Goal: Transaction & Acquisition: Obtain resource

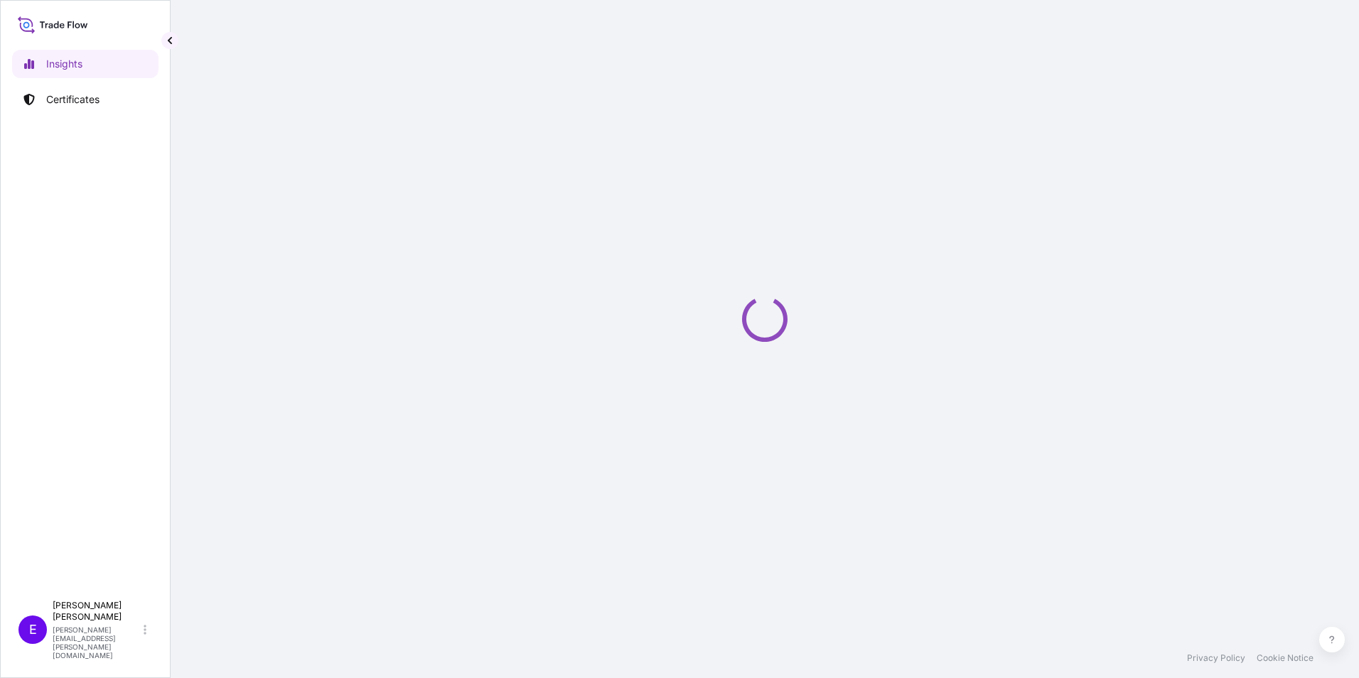
select select "2025"
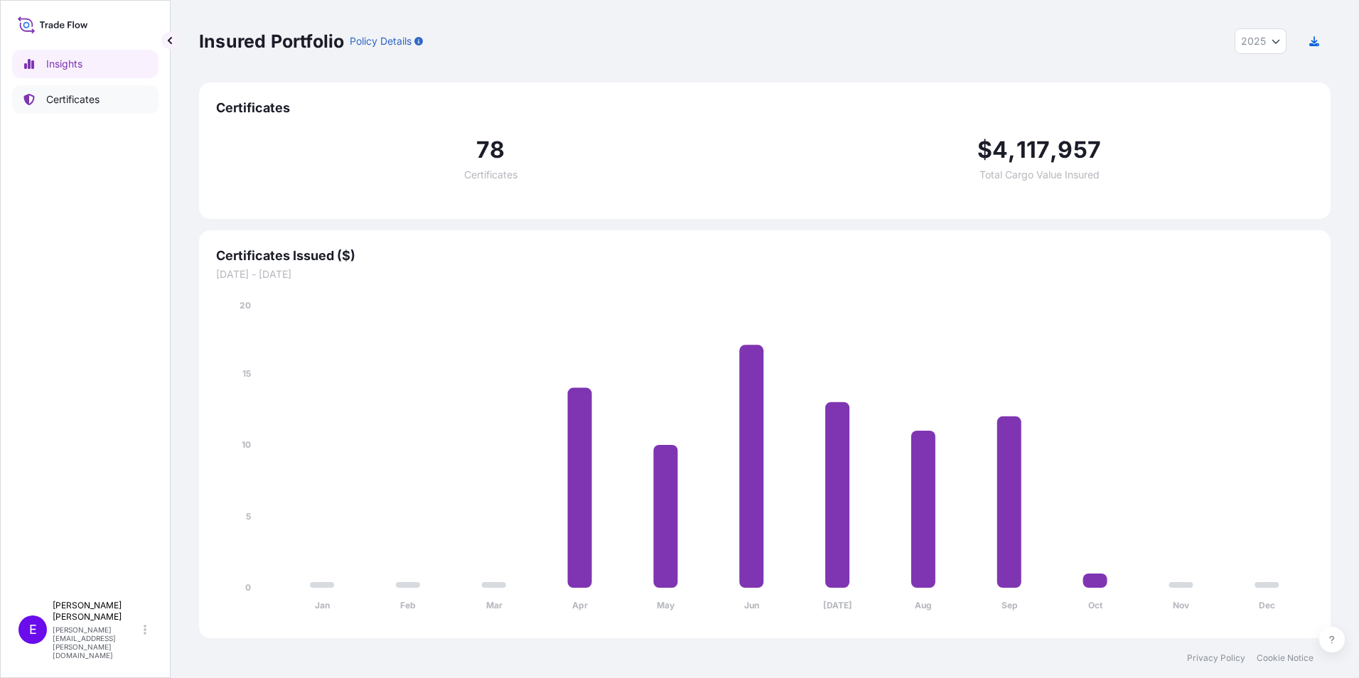
click at [55, 97] on p "Certificates" at bounding box center [72, 99] width 53 height 14
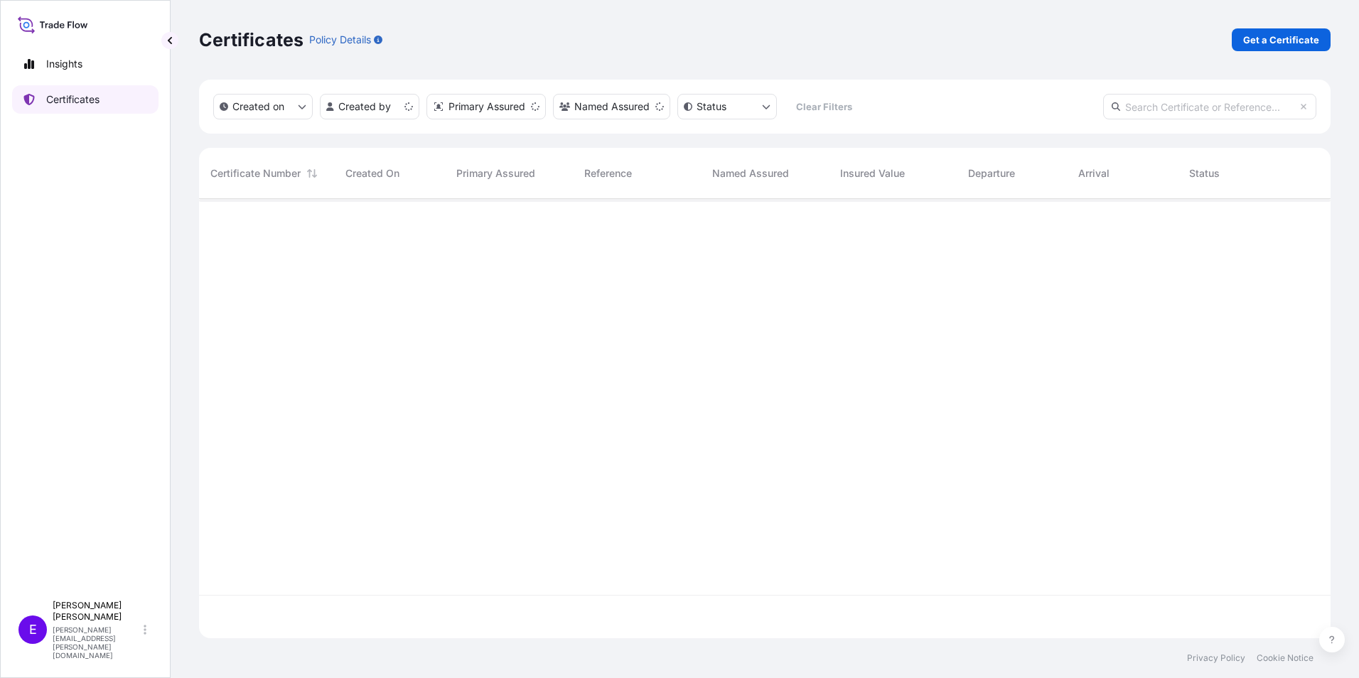
scroll to position [436, 1121]
click at [1274, 41] on p "Get a Certificate" at bounding box center [1281, 40] width 76 height 14
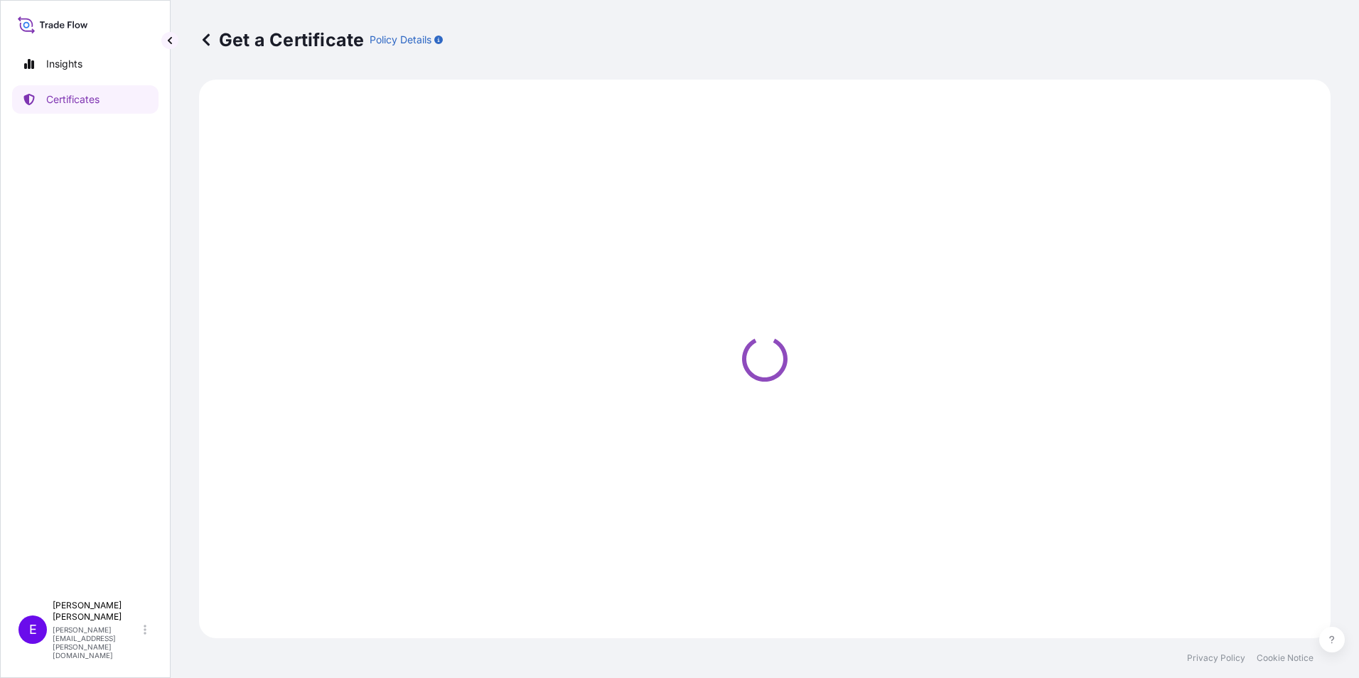
select select "Ocean Vessel"
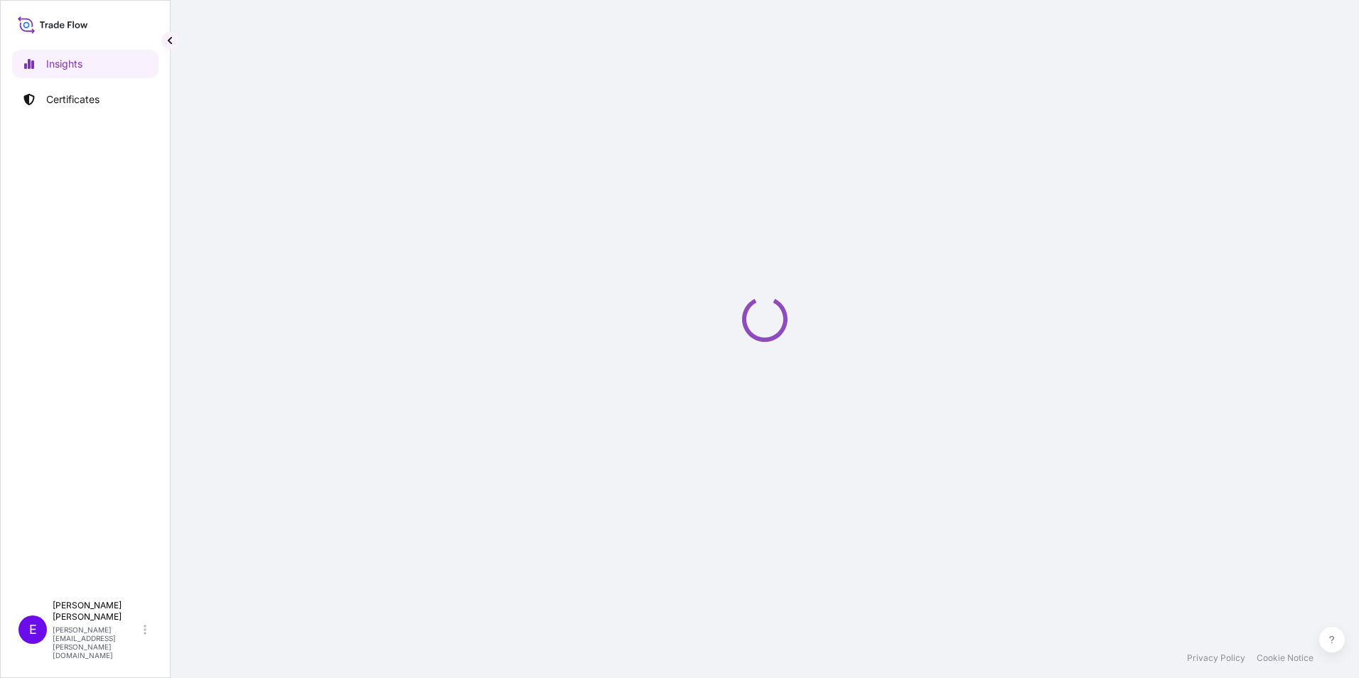
select select "2025"
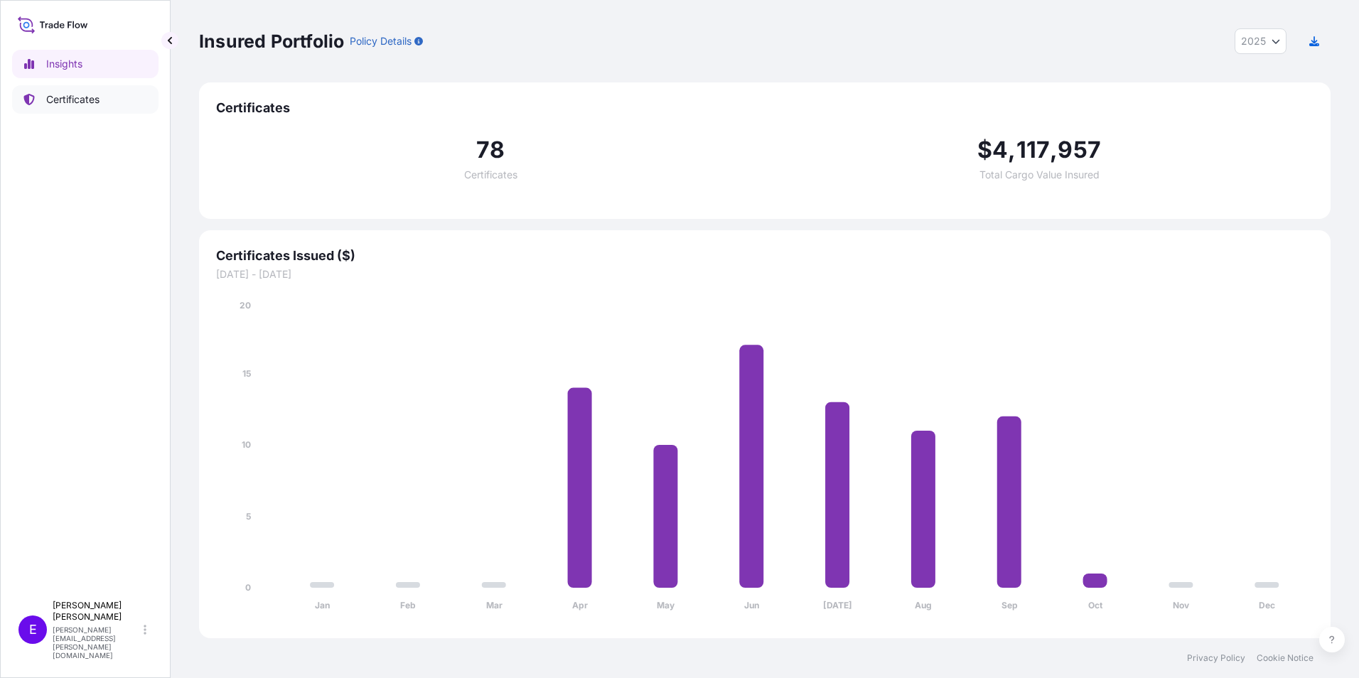
click at [55, 97] on p "Certificates" at bounding box center [72, 99] width 53 height 14
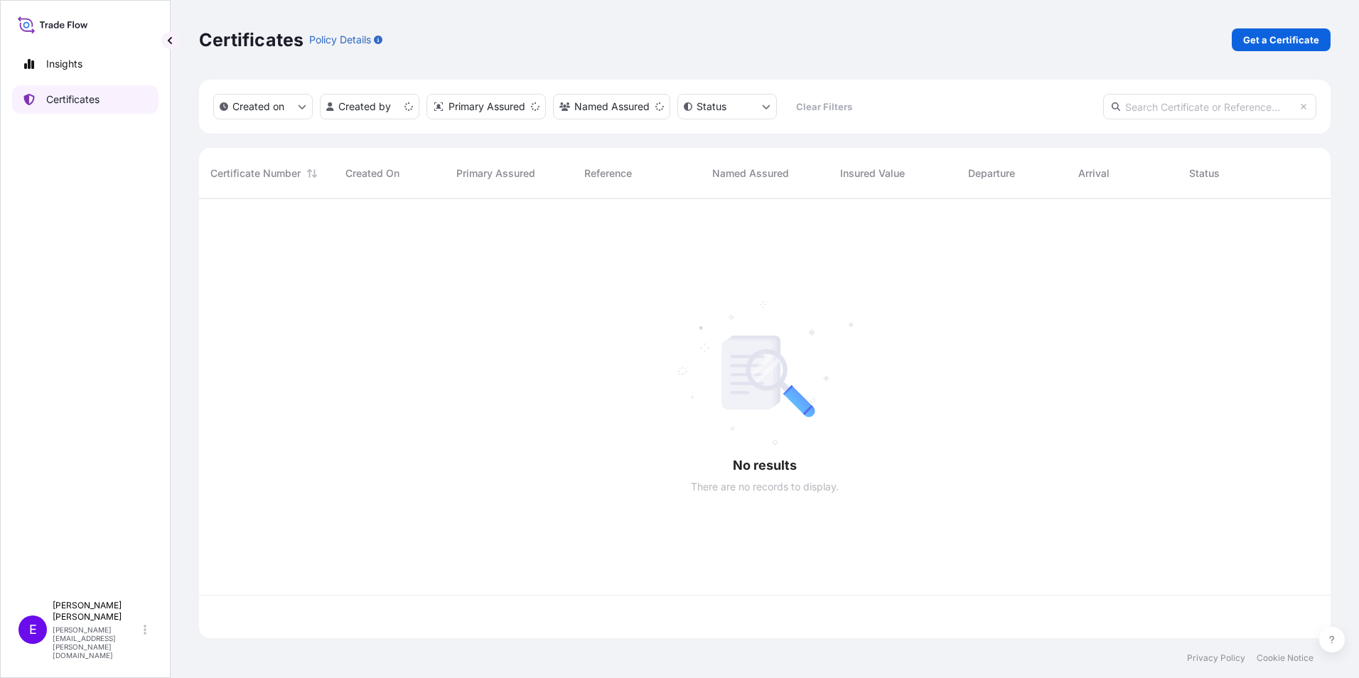
scroll to position [436, 1121]
click at [1269, 45] on p "Get a Certificate" at bounding box center [1281, 40] width 76 height 14
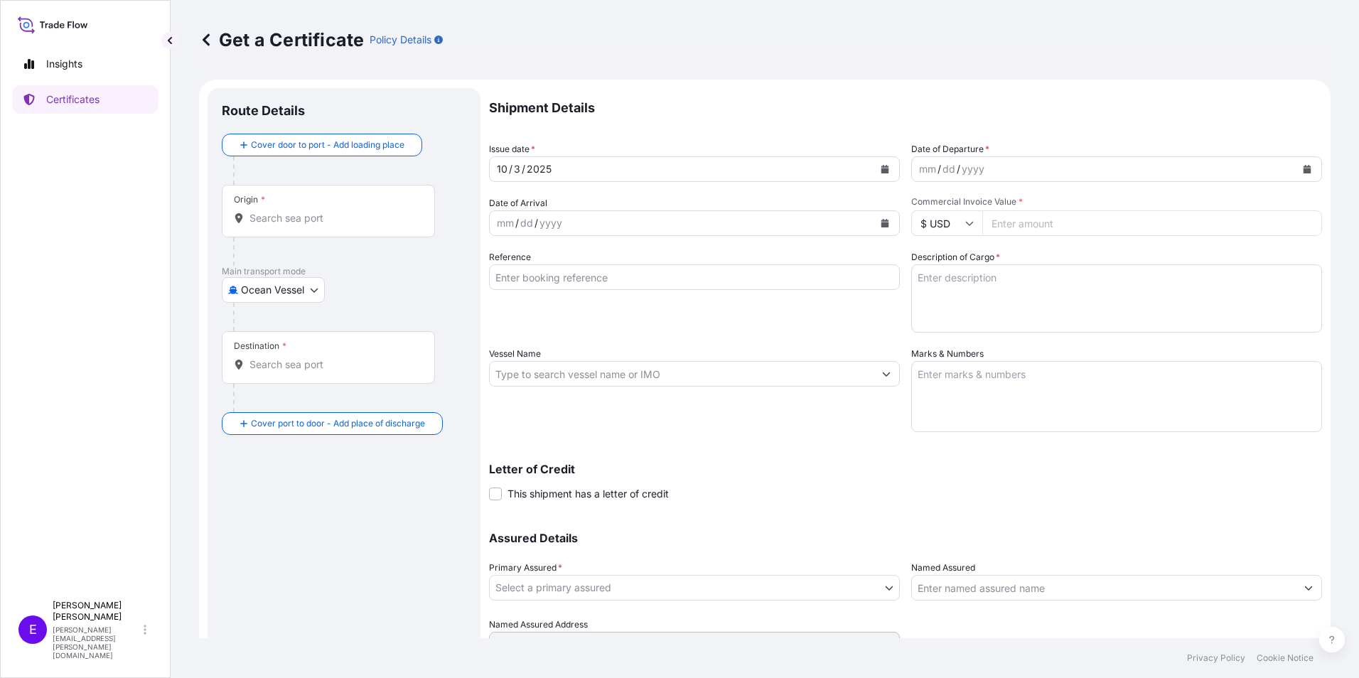
click at [278, 303] on div at bounding box center [349, 317] width 233 height 28
click at [281, 289] on body "Insights Certificates E [PERSON_NAME] [PERSON_NAME][EMAIL_ADDRESS][PERSON_NAME]…" at bounding box center [679, 339] width 1359 height 678
click at [268, 377] on span "Road" at bounding box center [261, 378] width 24 height 14
select select "Road"
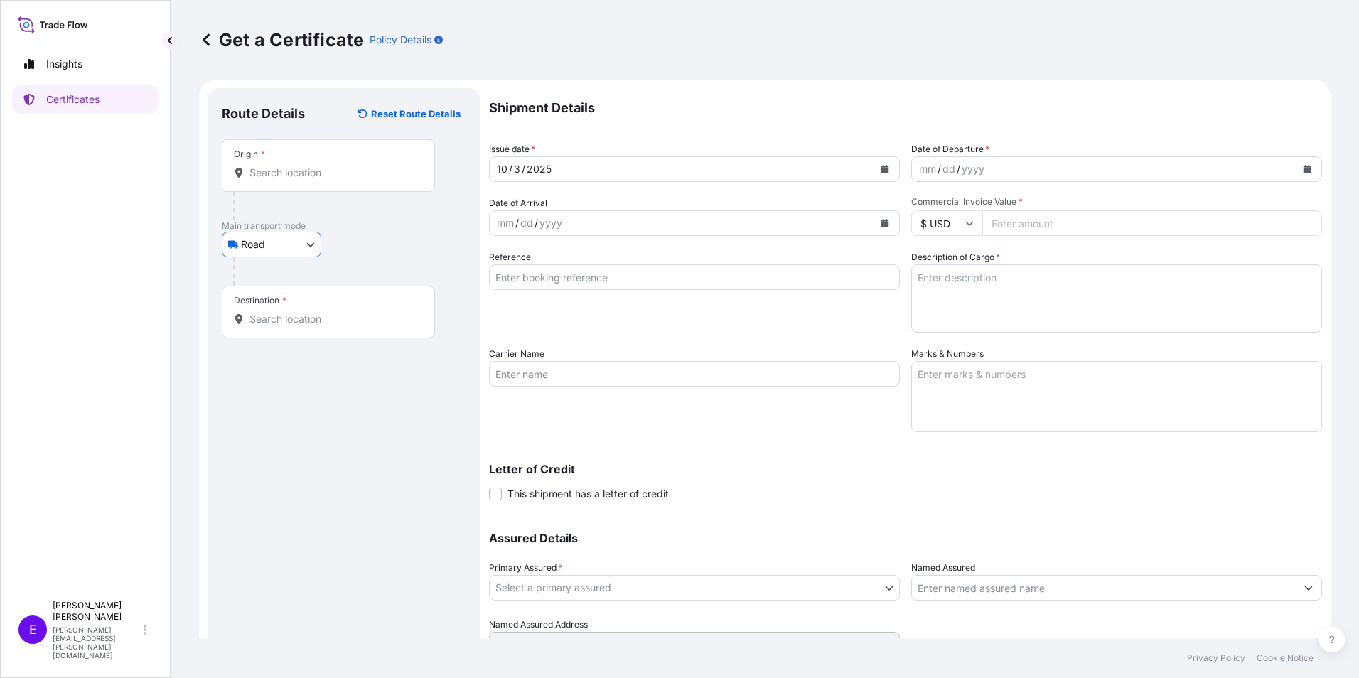
drag, startPoint x: 307, startPoint y: 182, endPoint x: 321, endPoint y: 173, distance: 16.0
click at [307, 182] on div "Origin *" at bounding box center [328, 165] width 213 height 53
click at [307, 180] on input "Origin *" at bounding box center [333, 173] width 168 height 14
click at [321, 173] on input "Origin * Please select an origin" at bounding box center [333, 173] width 168 height 14
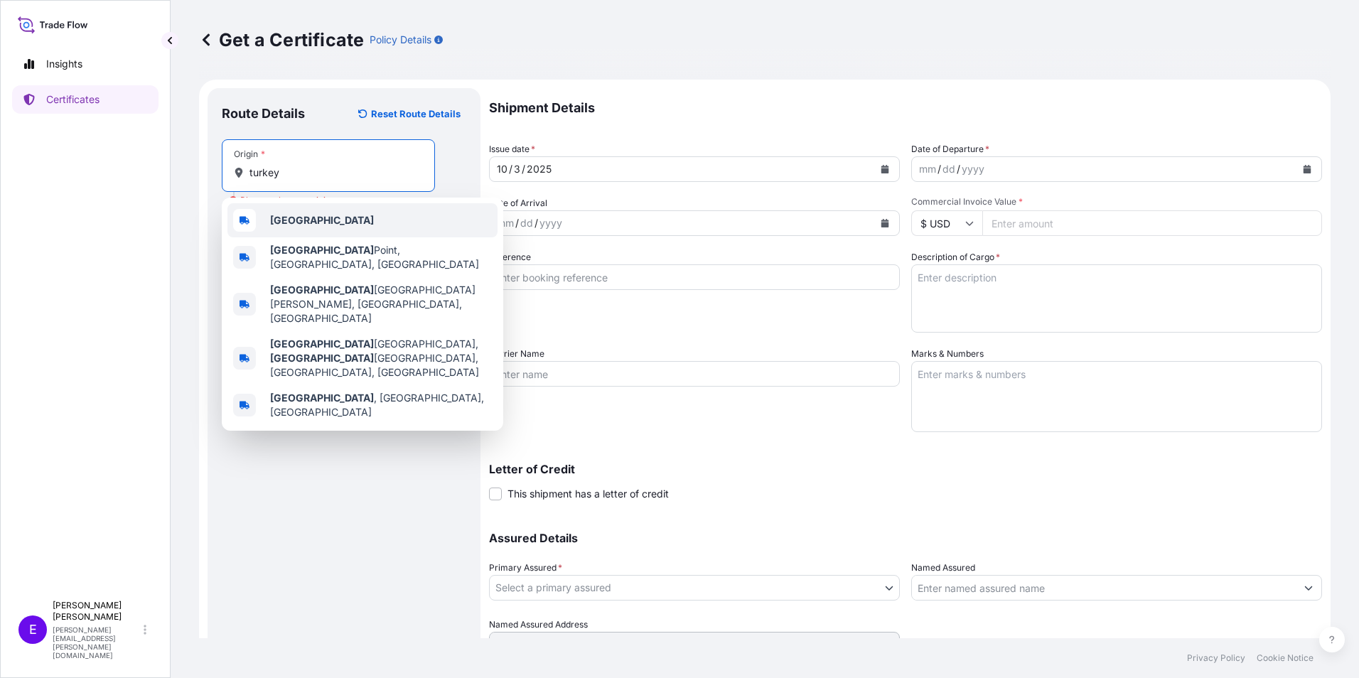
click at [294, 215] on b "[GEOGRAPHIC_DATA]" at bounding box center [322, 220] width 104 height 12
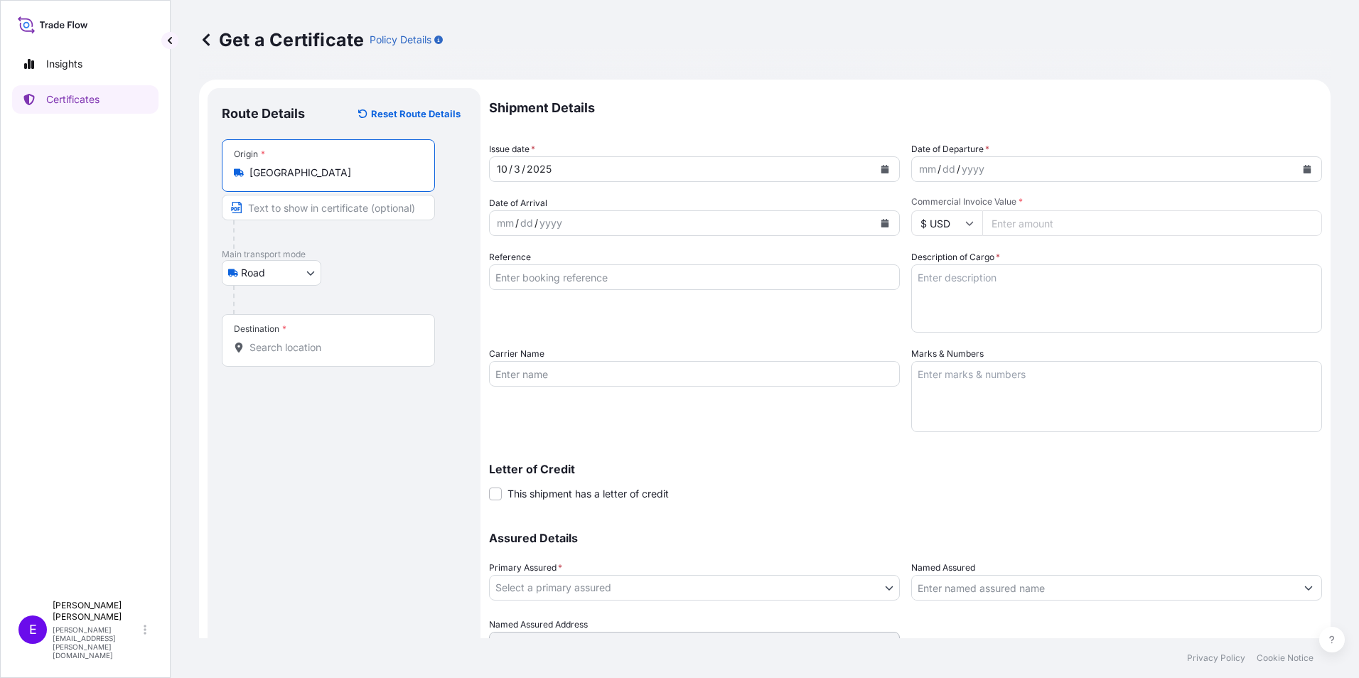
type input "[GEOGRAPHIC_DATA]"
click at [323, 318] on div "Destination *" at bounding box center [328, 340] width 213 height 53
click at [323, 340] on input "Destination *" at bounding box center [333, 347] width 168 height 14
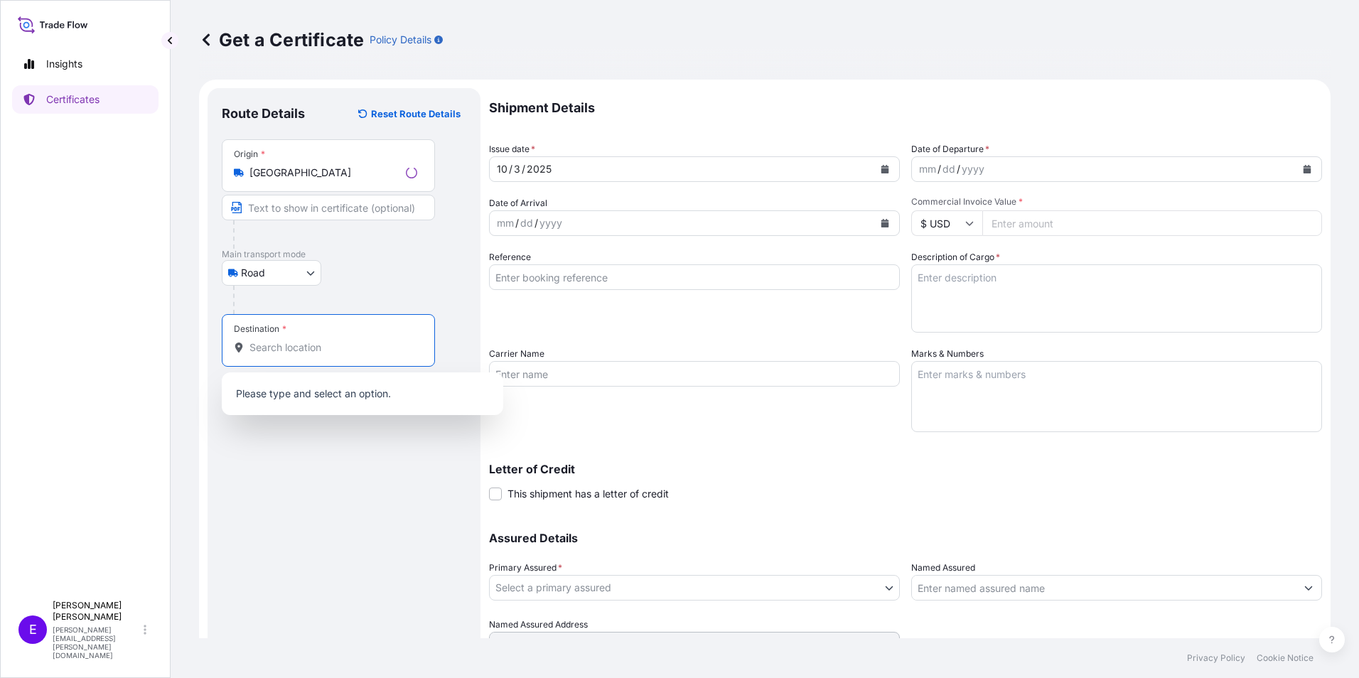
click at [335, 346] on input "Destination *" at bounding box center [333, 347] width 168 height 14
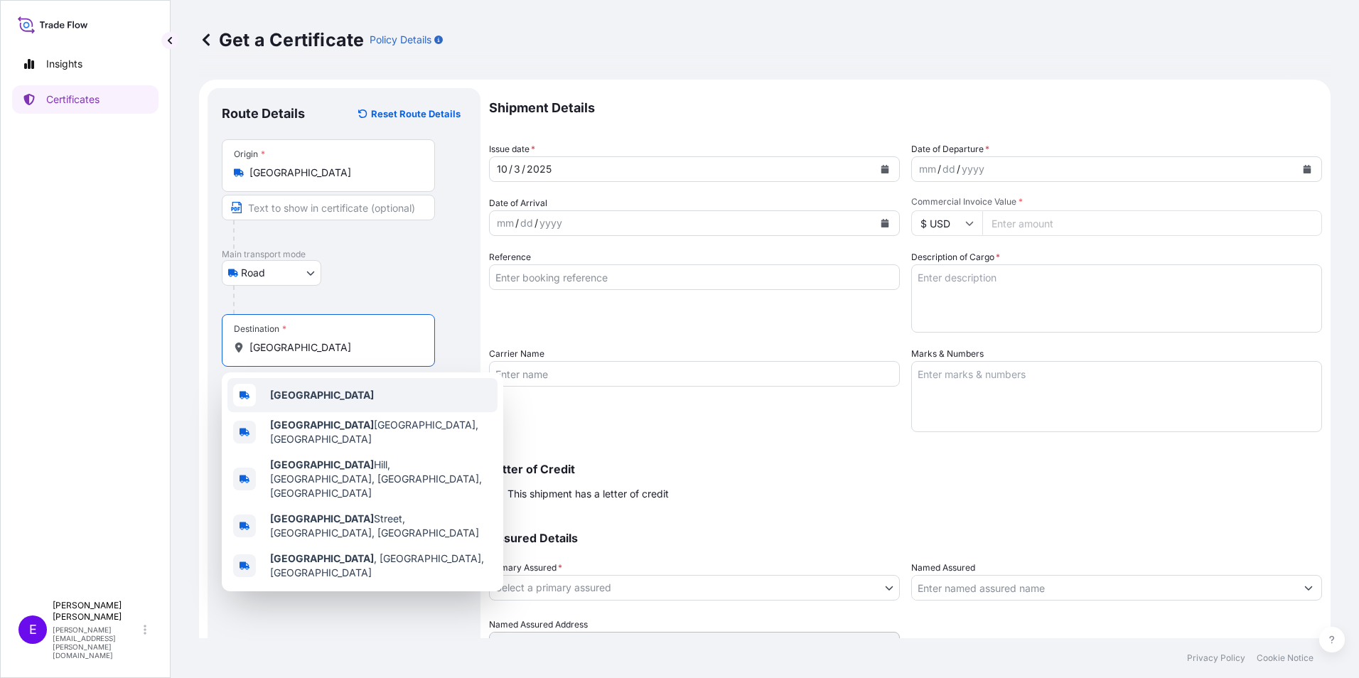
click at [312, 404] on div "[GEOGRAPHIC_DATA]" at bounding box center [362, 395] width 270 height 34
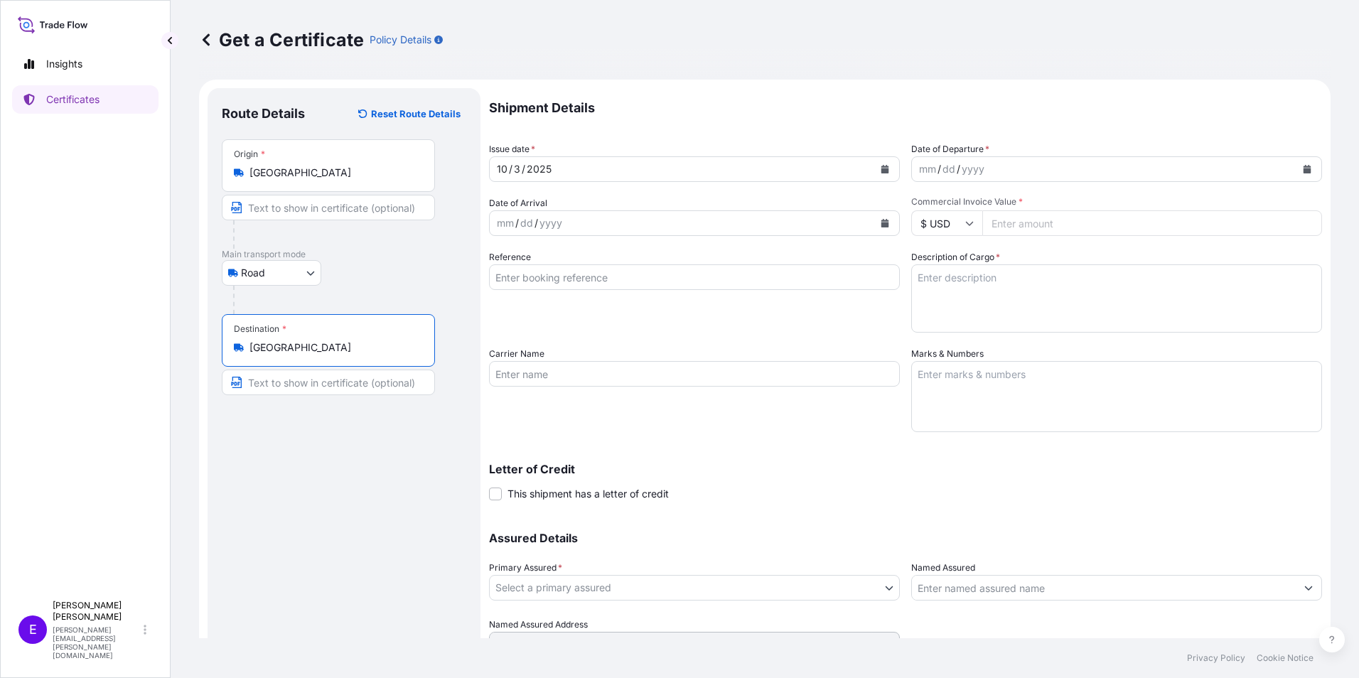
type input "[GEOGRAPHIC_DATA]"
click at [288, 459] on div "Route Details Reset Route Details Place of loading Road / Inland Road / Inland …" at bounding box center [344, 392] width 245 height 581
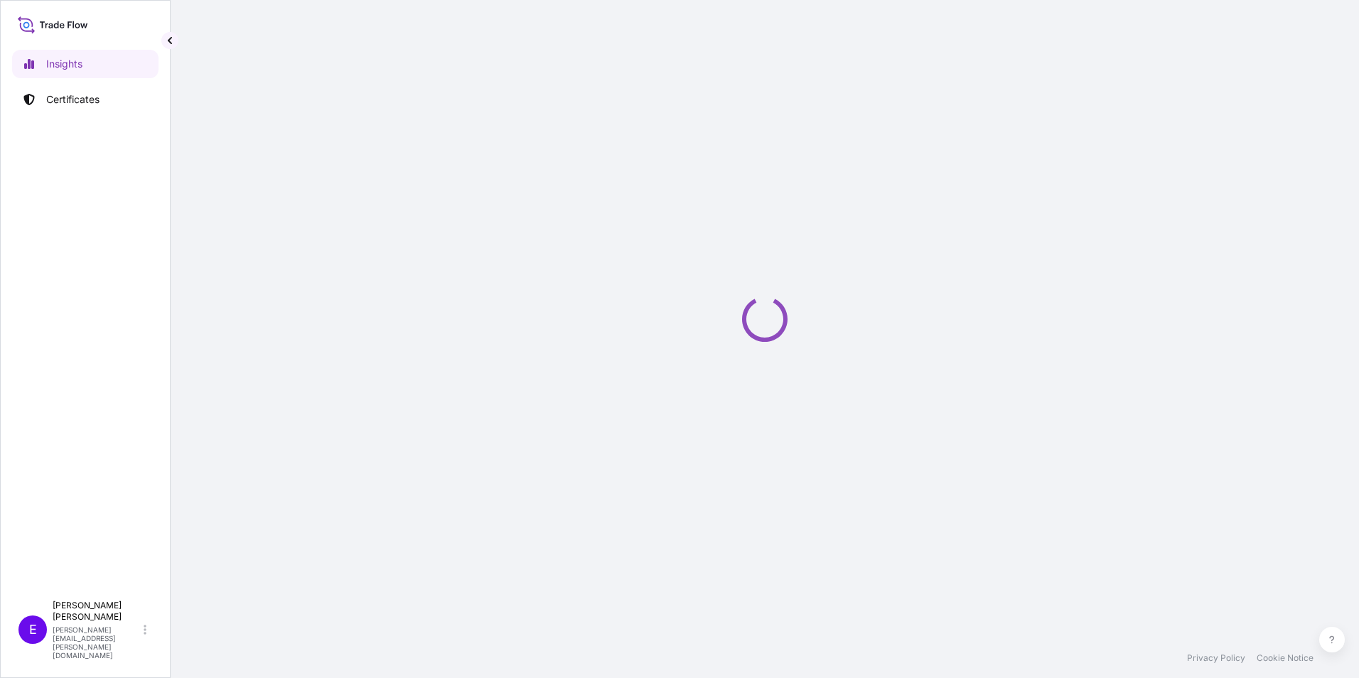
select select "2025"
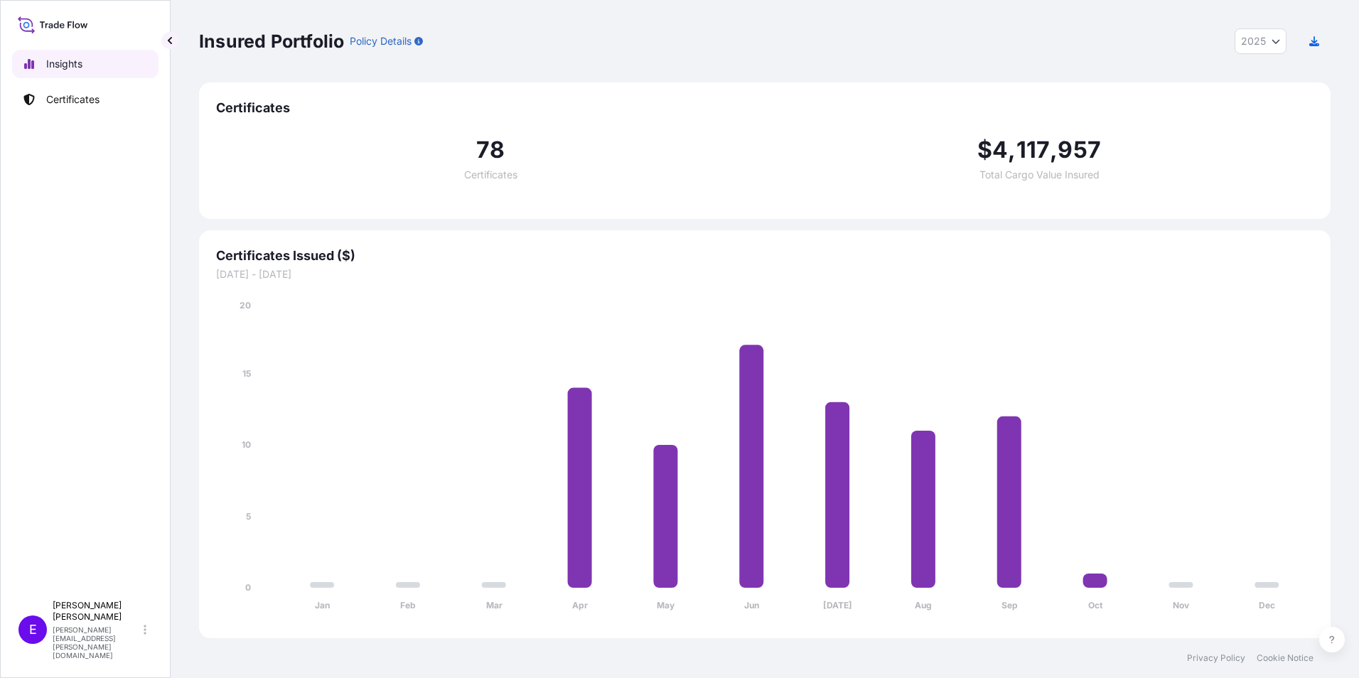
click at [72, 95] on link "Certificates" at bounding box center [85, 99] width 146 height 28
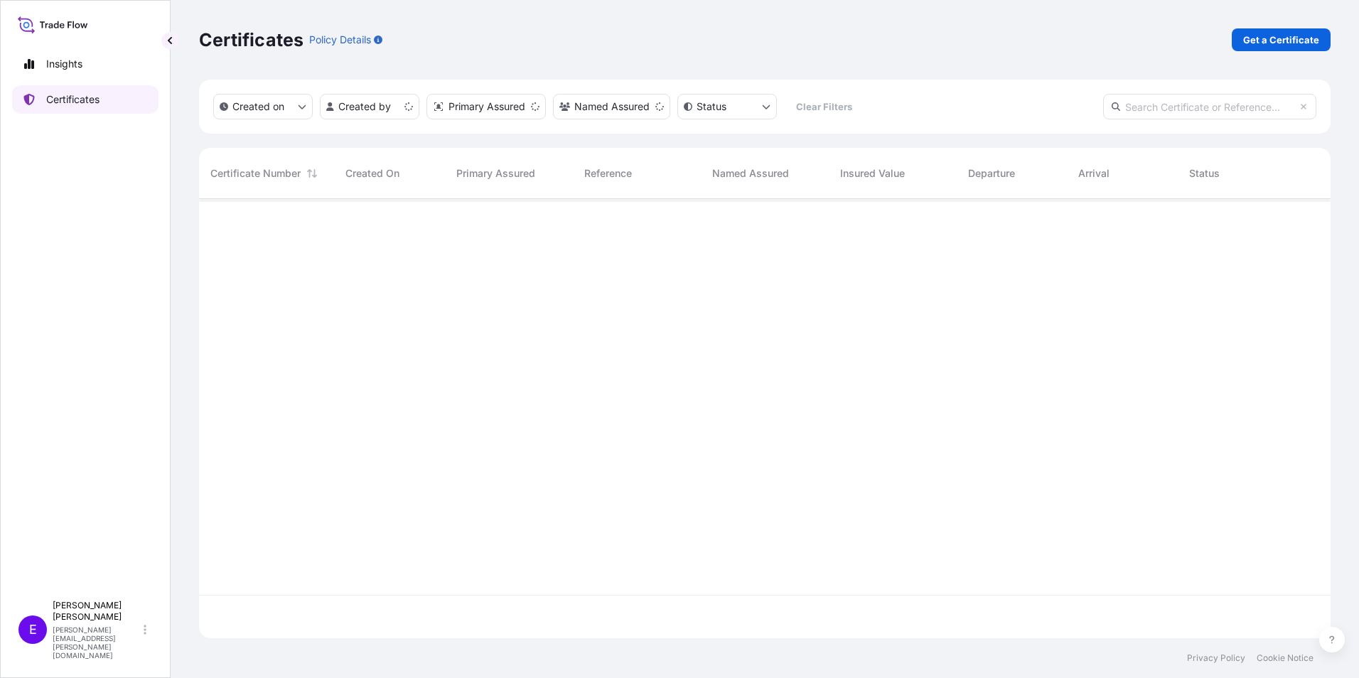
scroll to position [436, 1121]
click at [1291, 37] on p "Get a Certificate" at bounding box center [1281, 40] width 76 height 14
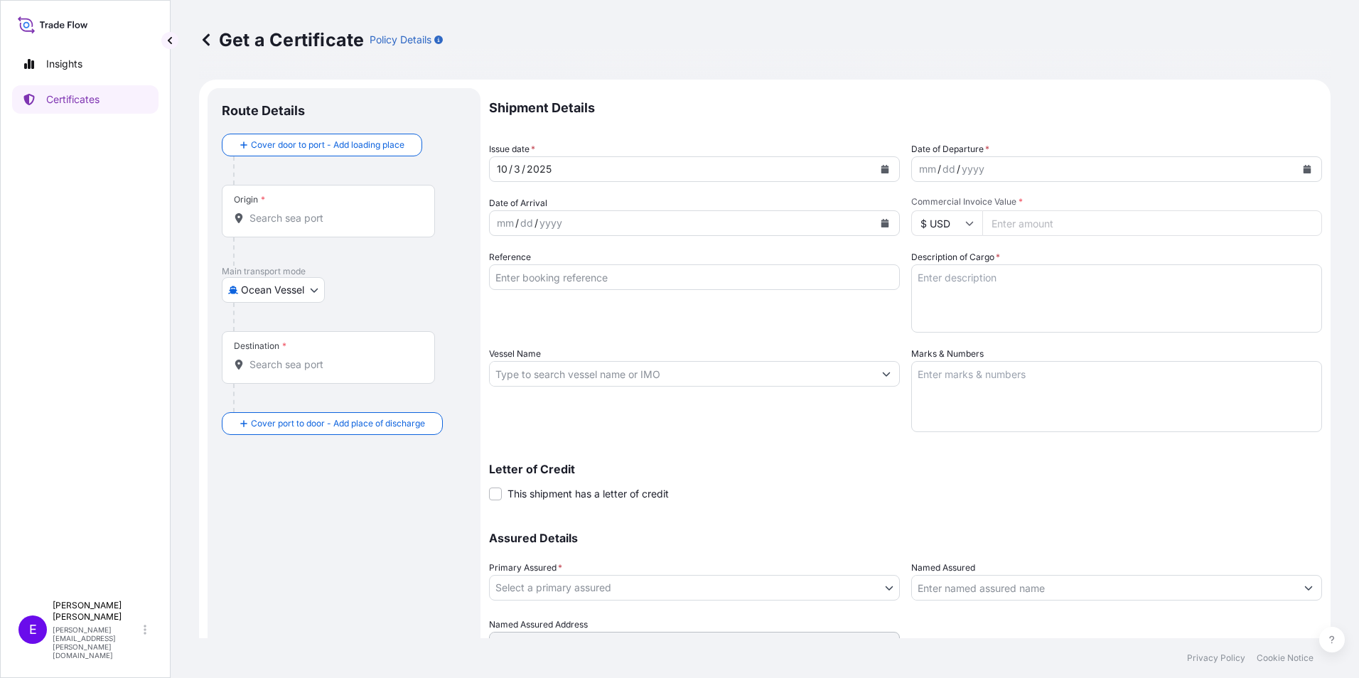
click at [251, 290] on body "Insights Certificates E [PERSON_NAME] [PERSON_NAME][EMAIL_ADDRESS][PERSON_NAME]…" at bounding box center [679, 339] width 1359 height 678
click at [262, 333] on div "Air" at bounding box center [273, 327] width 93 height 26
select select "Air"
click at [323, 217] on div "Origin *" at bounding box center [328, 216] width 213 height 53
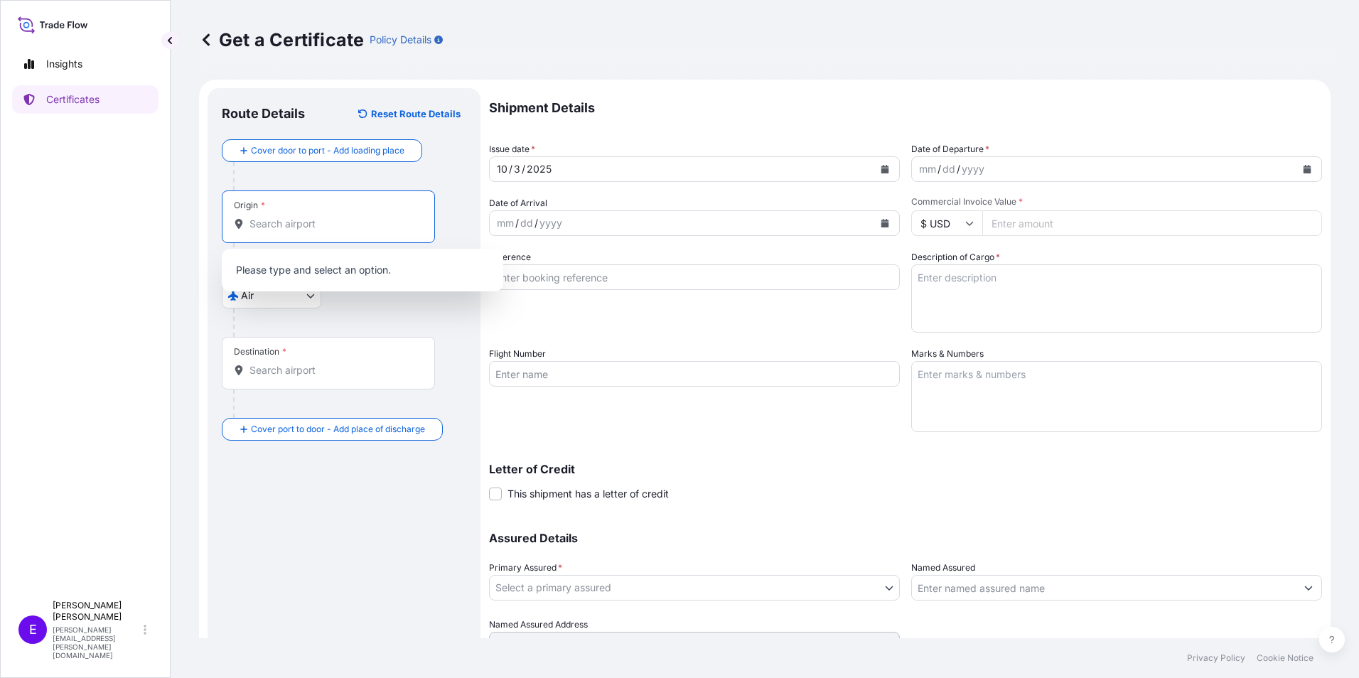
click at [310, 215] on div "Origin *" at bounding box center [328, 216] width 213 height 53
click at [310, 217] on input "Origin *" at bounding box center [333, 224] width 168 height 14
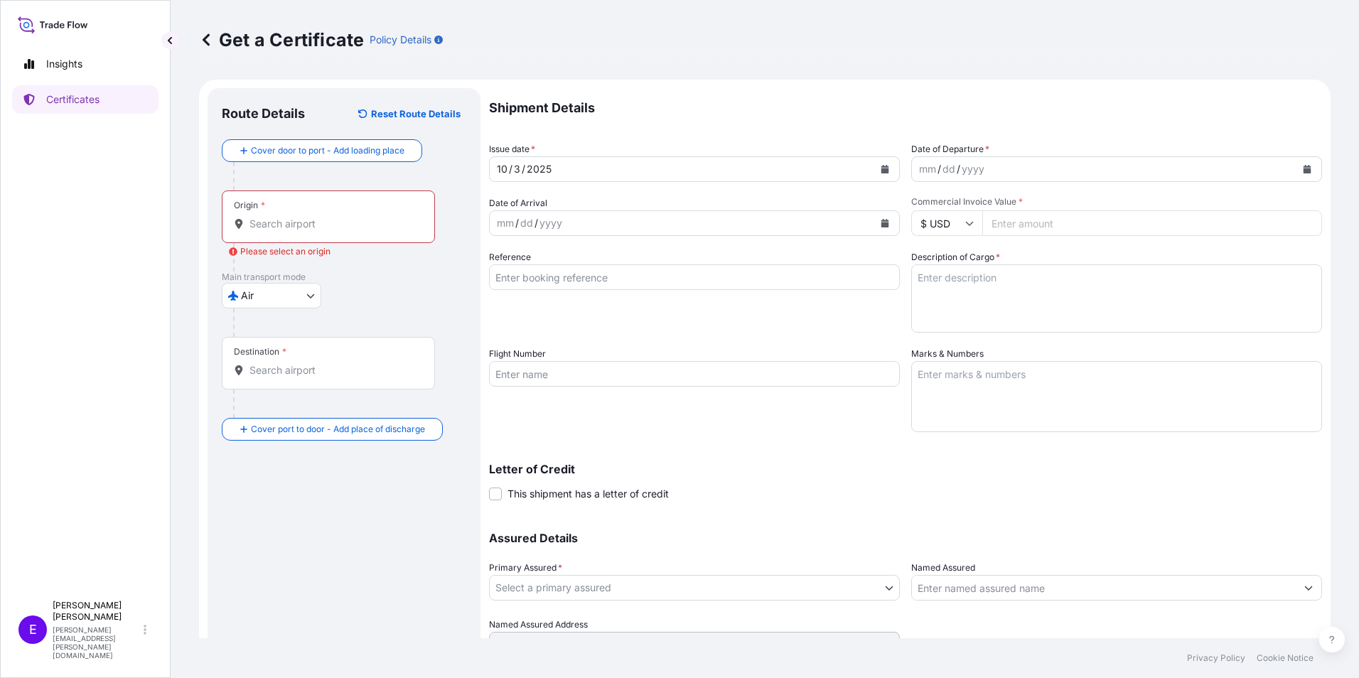
click at [310, 215] on div "Origin *" at bounding box center [328, 216] width 213 height 53
click at [310, 217] on input "Origin * Please select an origin" at bounding box center [333, 224] width 168 height 14
drag, startPoint x: 310, startPoint y: 215, endPoint x: 295, endPoint y: 223, distance: 16.8
click at [295, 223] on input "Origin * Please select an origin" at bounding box center [333, 224] width 168 height 14
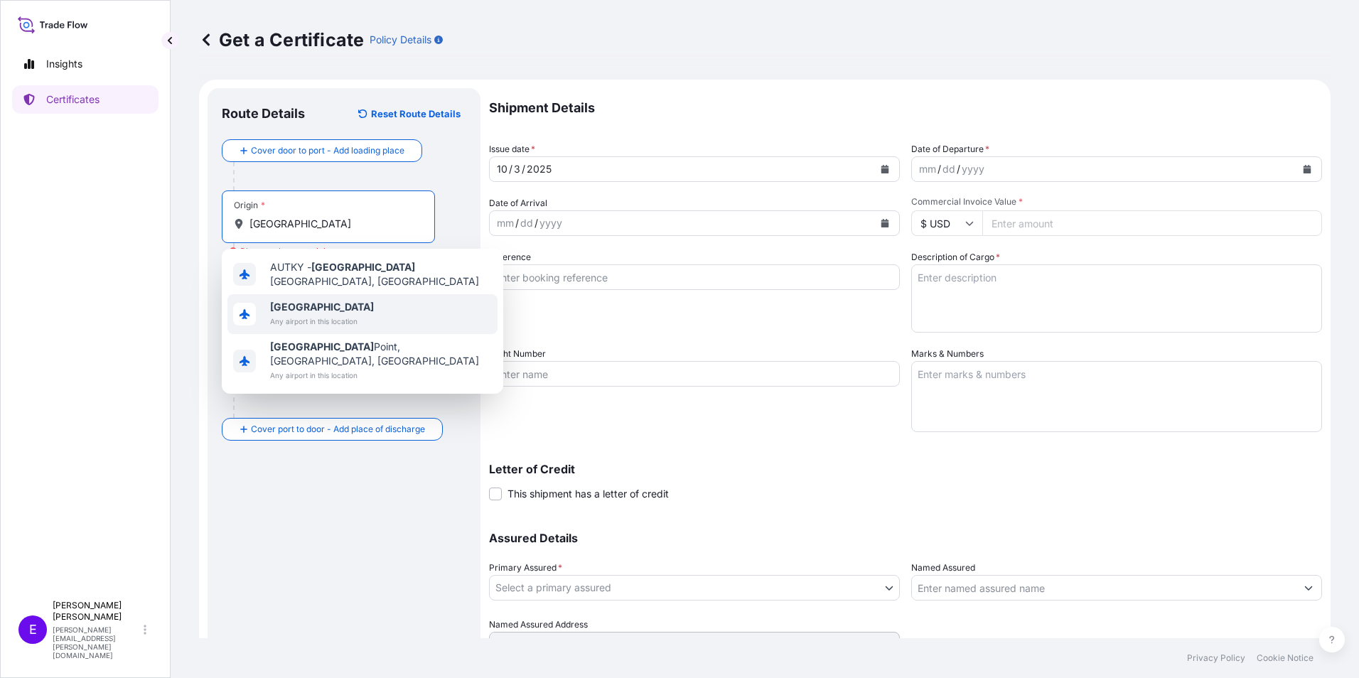
click at [290, 306] on b "[GEOGRAPHIC_DATA]" at bounding box center [322, 307] width 104 height 12
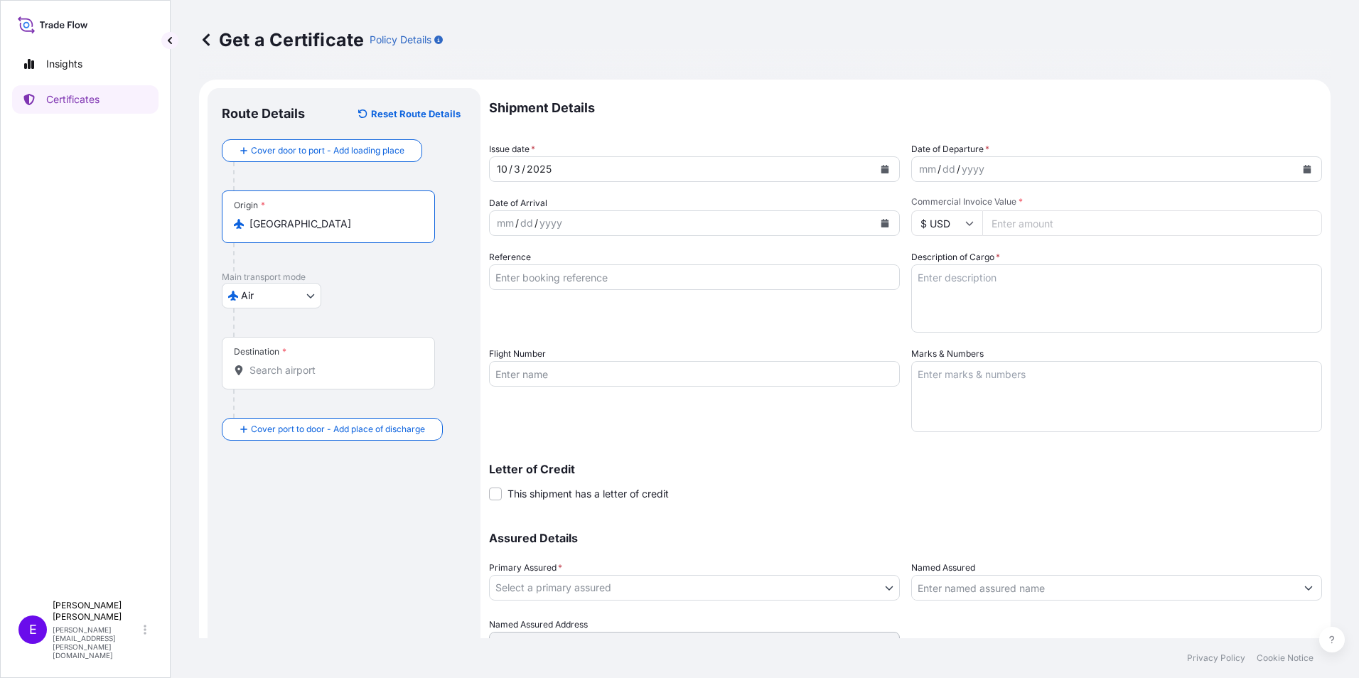
type input "[GEOGRAPHIC_DATA]"
click at [276, 362] on div "Cover door to port - Add loading place Place of loading Road / [GEOGRAPHIC_DATA…" at bounding box center [344, 289] width 245 height 301
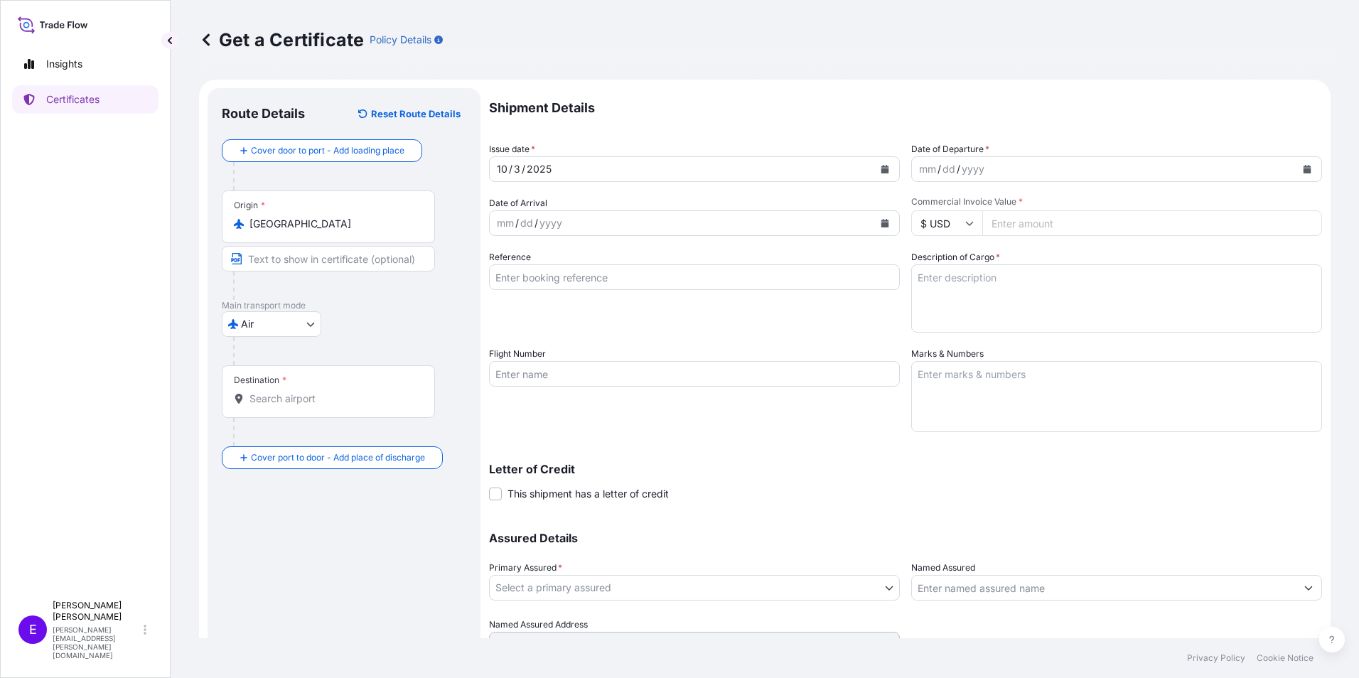
click at [294, 334] on body "0 options available. 0 options available. 3 options available. Insights Certifi…" at bounding box center [679, 339] width 1359 height 678
click at [262, 414] on span "Road" at bounding box center [261, 412] width 24 height 14
select select "Road"
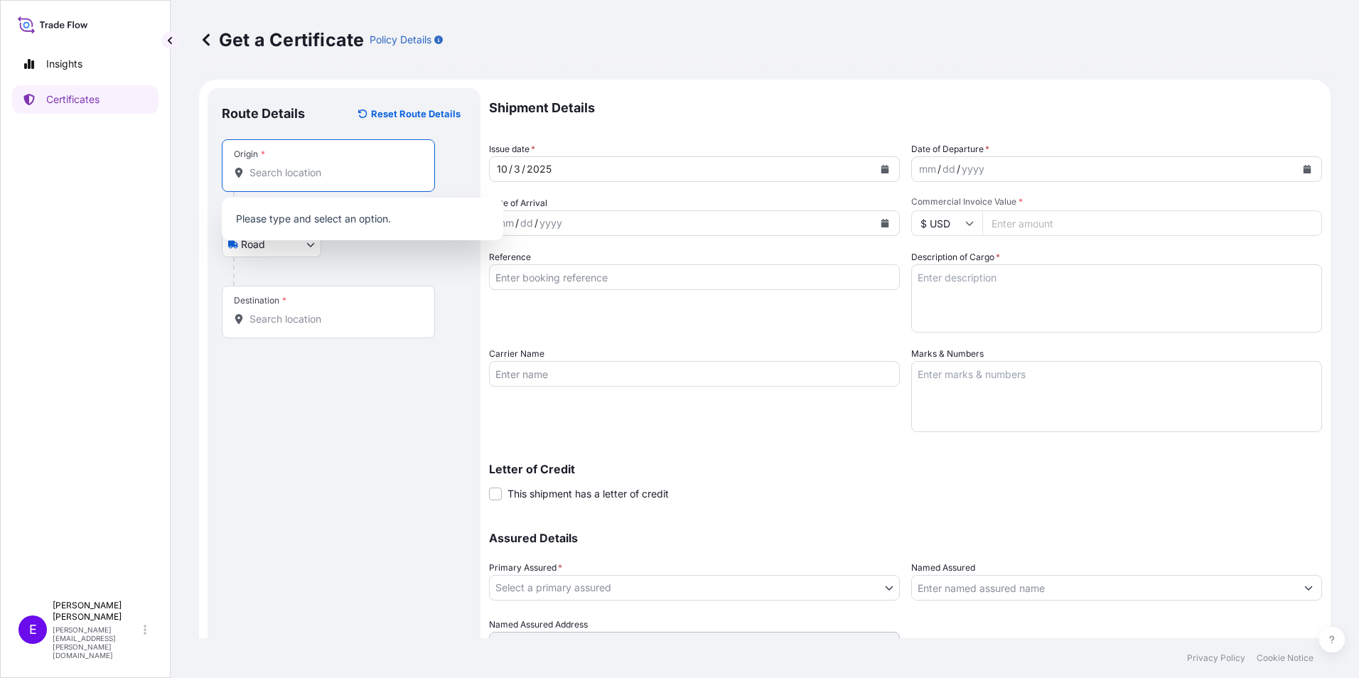
click at [333, 167] on input "Origin *" at bounding box center [333, 173] width 168 height 14
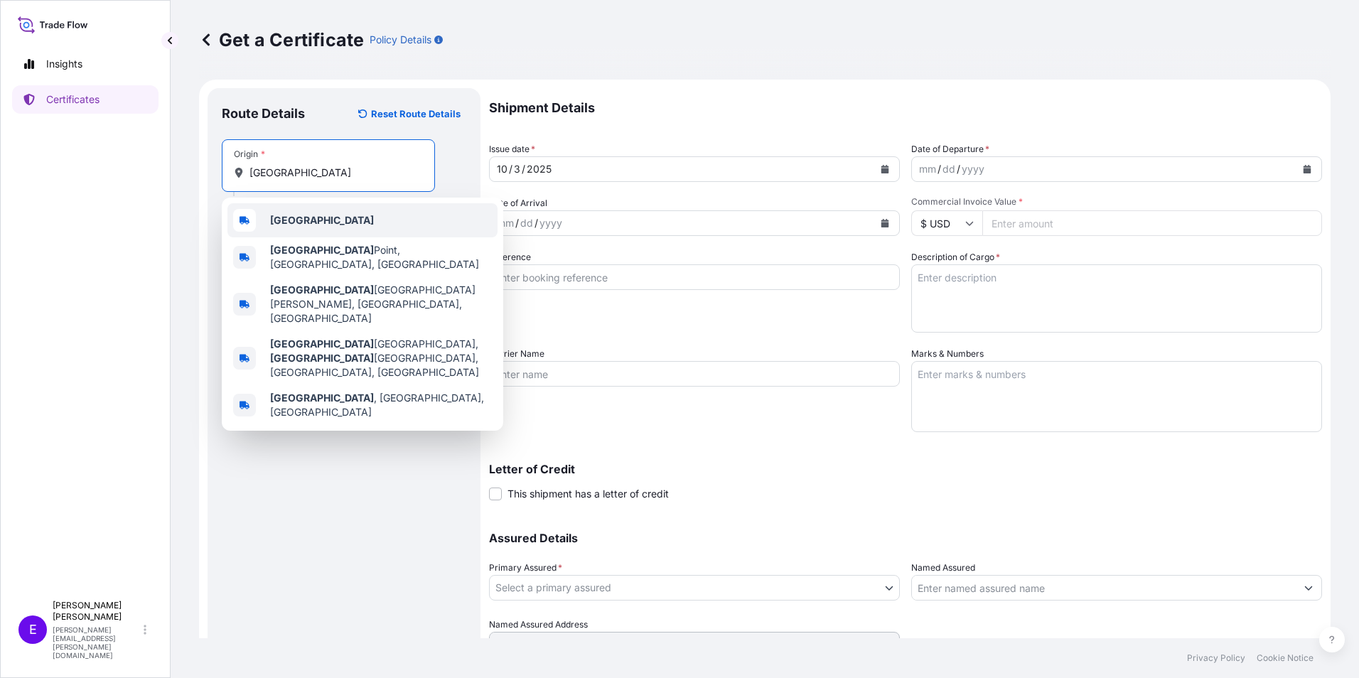
click at [290, 225] on b "[GEOGRAPHIC_DATA]" at bounding box center [322, 220] width 104 height 12
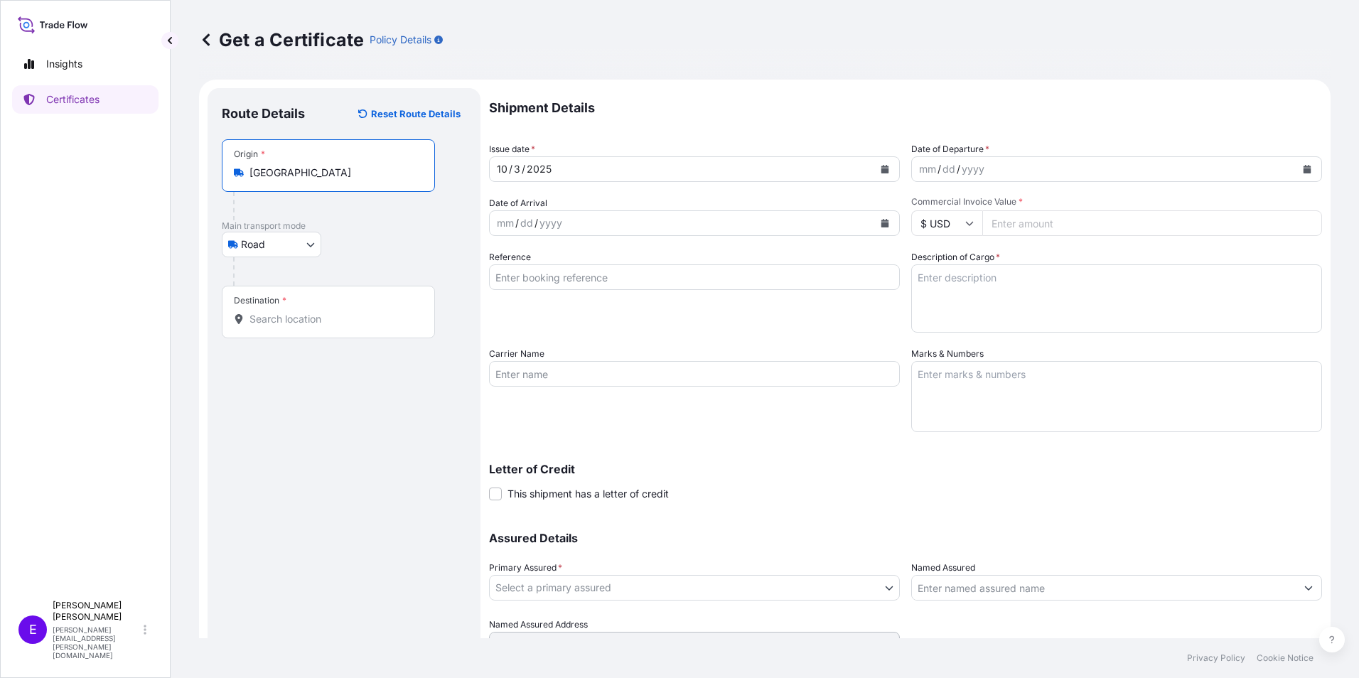
type input "[GEOGRAPHIC_DATA]"
click at [286, 299] on div "Place of loading Road / [GEOGRAPHIC_DATA] / Inland Origin * [GEOGRAPHIC_DATA] M…" at bounding box center [344, 238] width 245 height 199
click at [283, 353] on input "Destination *" at bounding box center [333, 347] width 168 height 14
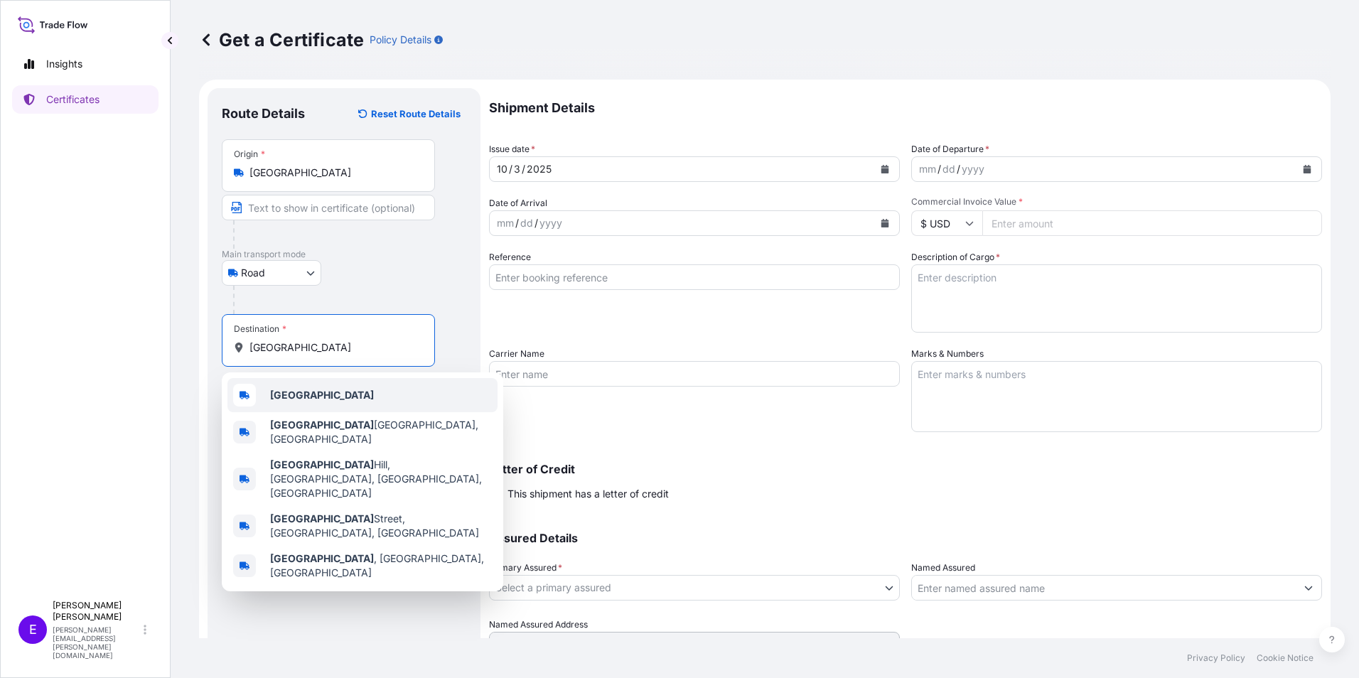
click at [278, 394] on b "[GEOGRAPHIC_DATA]" at bounding box center [322, 395] width 104 height 12
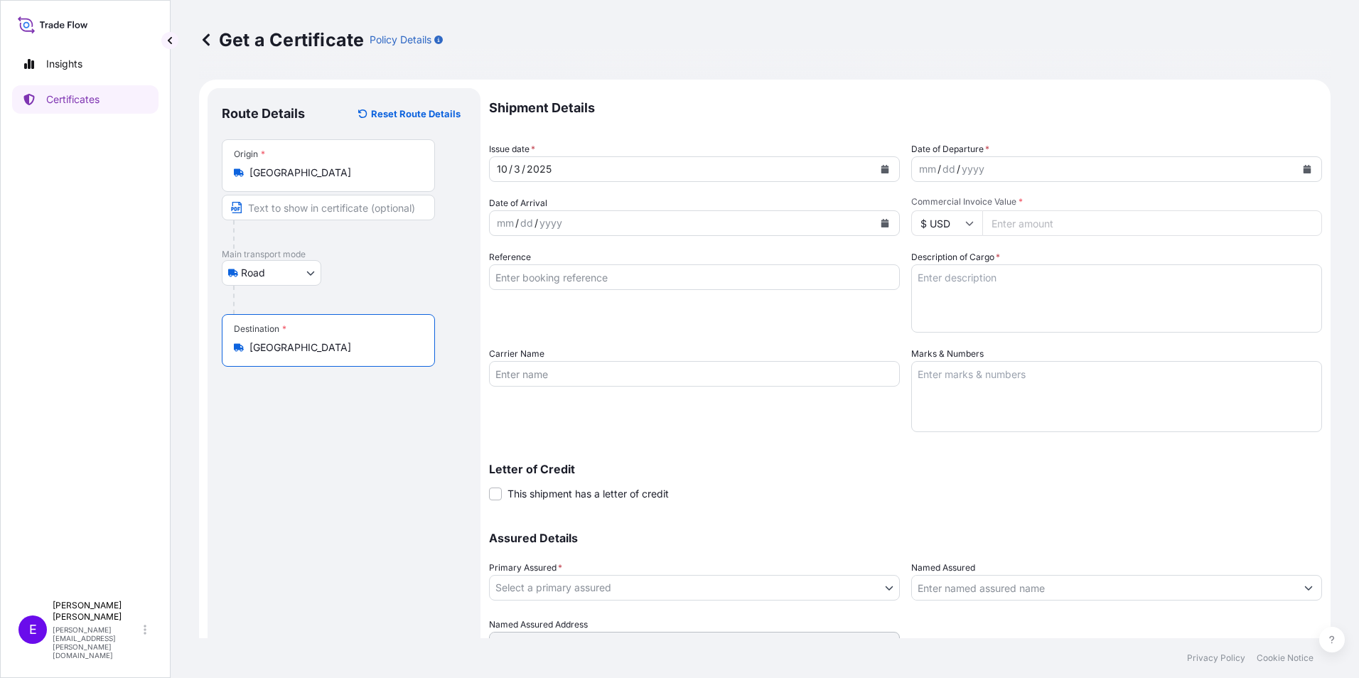
type input "[GEOGRAPHIC_DATA]"
drag, startPoint x: 1177, startPoint y: 291, endPoint x: 1173, endPoint y: 300, distance: 10.2
click at [1175, 304] on textarea "Description of Cargo *" at bounding box center [1116, 298] width 411 height 68
drag, startPoint x: 1171, startPoint y: 300, endPoint x: 1186, endPoint y: 315, distance: 20.6
click at [1186, 315] on textarea "Description of Cargo *" at bounding box center [1116, 298] width 411 height 68
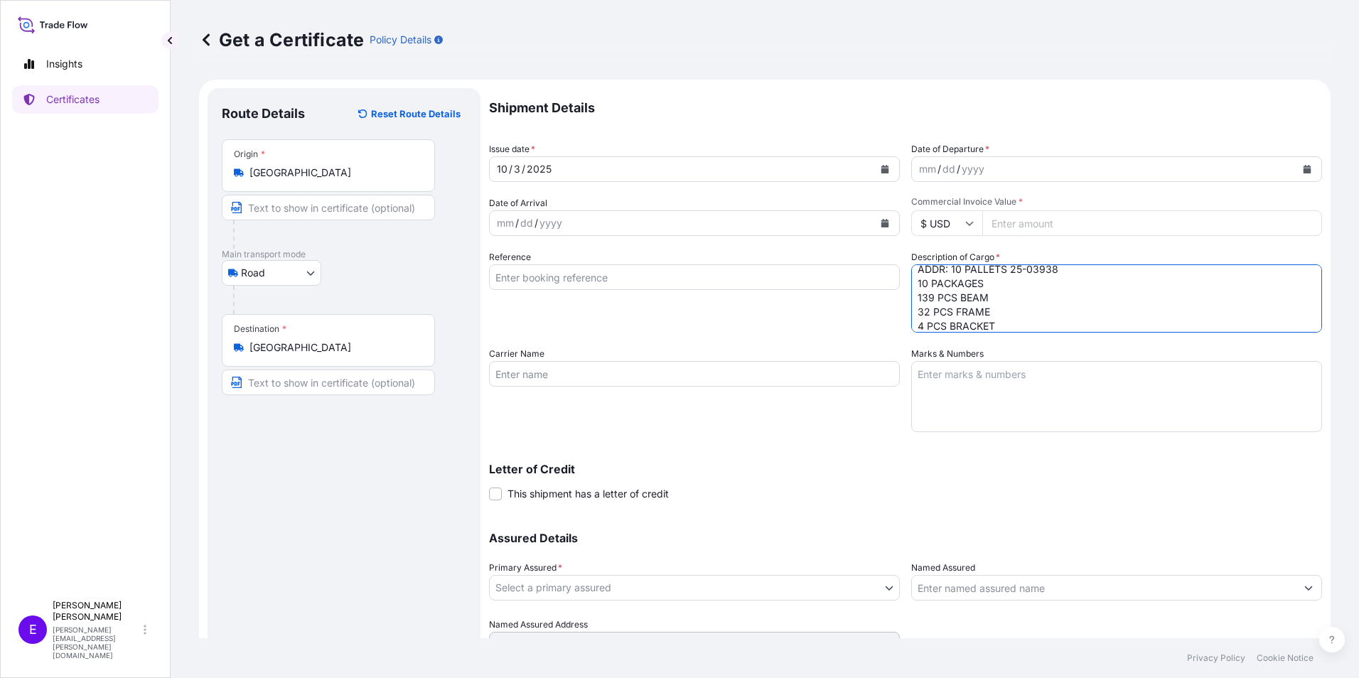
scroll to position [23, 0]
type textarea "ADDR: 10 PALLETS 25-03938 10 PACKAGES 139 PCS BEAM 32 PCS FRAME 4 PCS BRACKET 1…"
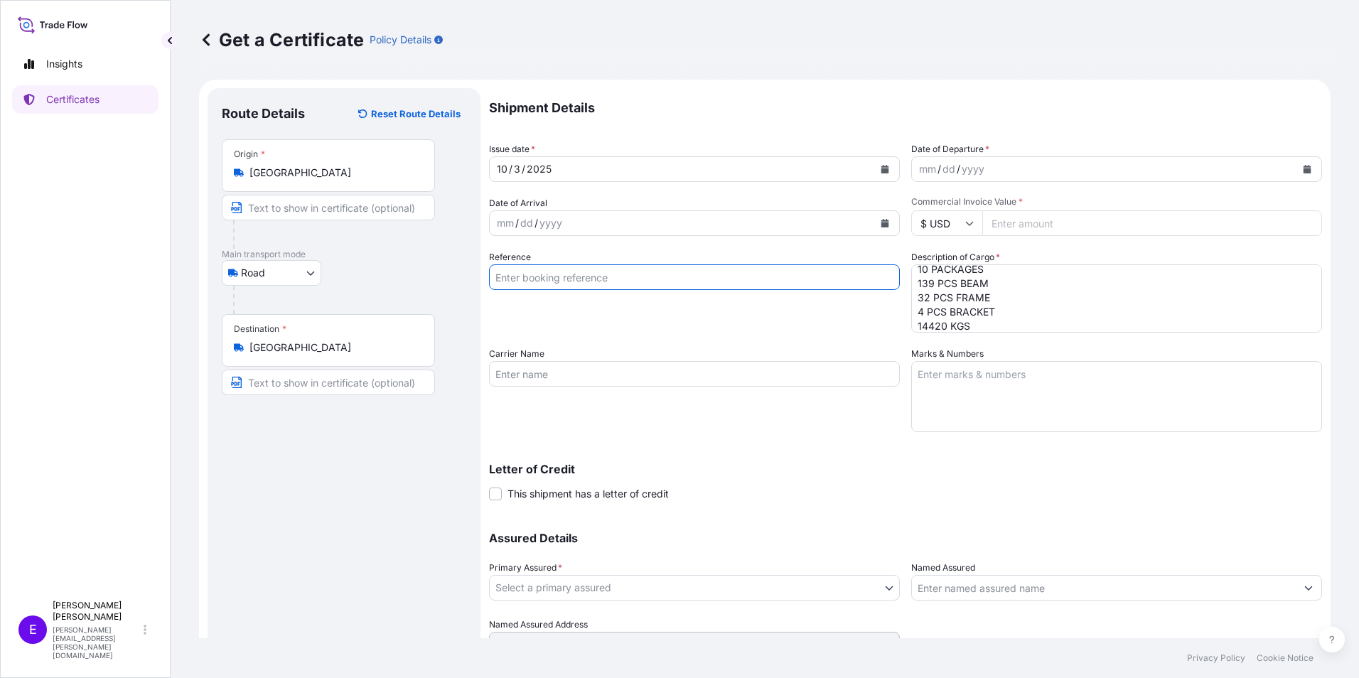
click at [528, 272] on input "Reference" at bounding box center [694, 277] width 411 height 26
type input "LS23/312699"
click at [1309, 167] on div "mm / dd / yyyy" at bounding box center [1116, 169] width 411 height 26
click at [1306, 167] on button "Calendar" at bounding box center [1307, 169] width 23 height 23
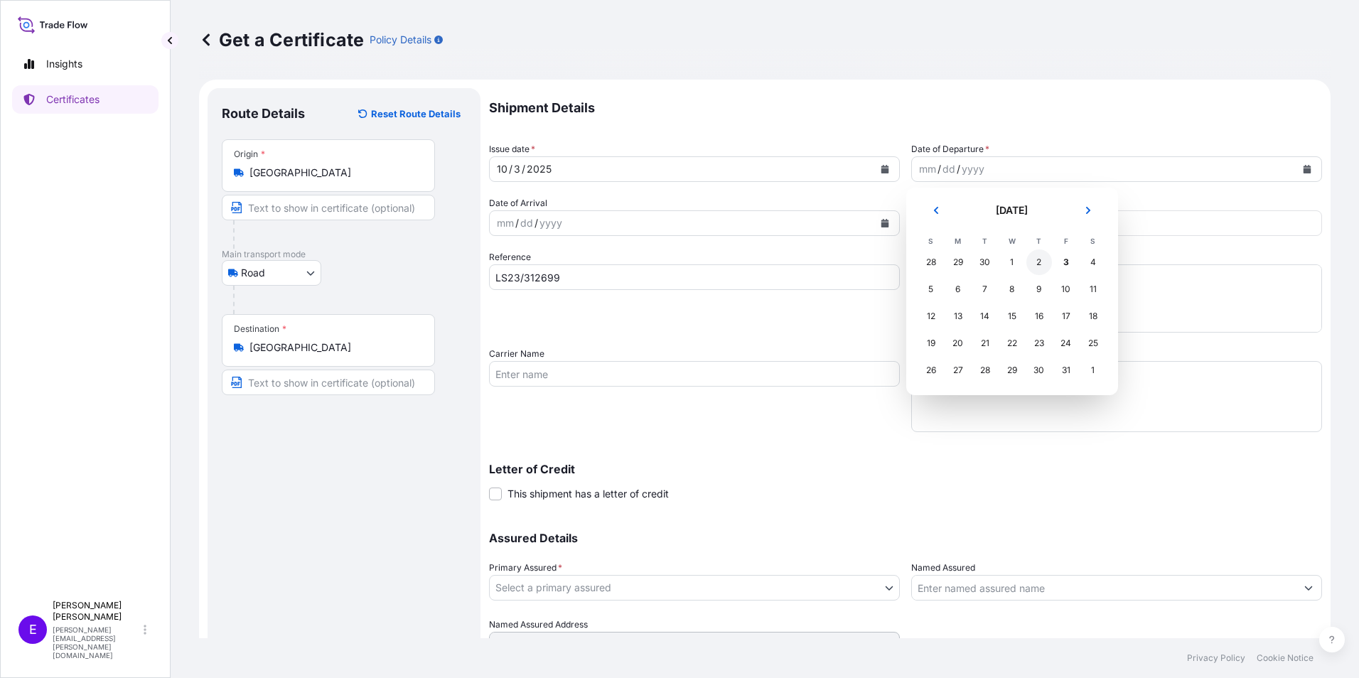
click at [1014, 262] on div "1" at bounding box center [1012, 262] width 26 height 26
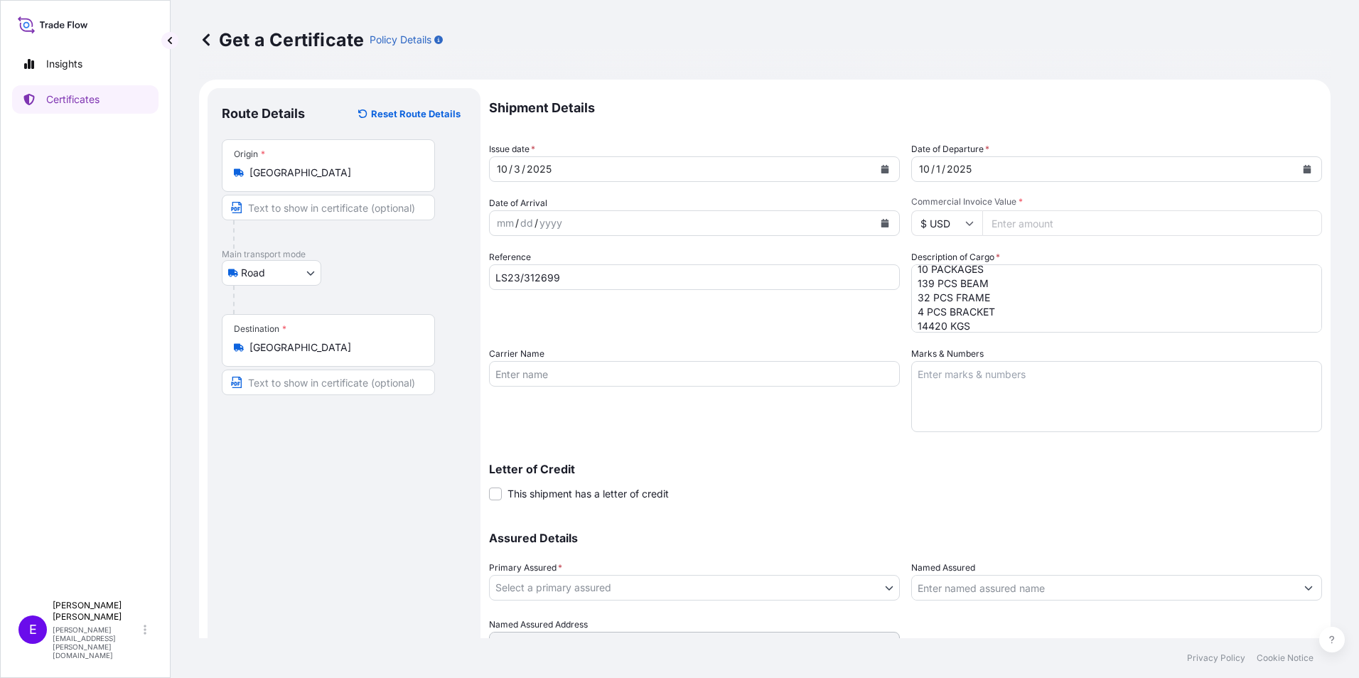
paste input "101205"
type input "101205"
click at [945, 228] on input "$ USD" at bounding box center [946, 223] width 71 height 26
click at [947, 264] on div "€ EUR" at bounding box center [942, 262] width 60 height 27
type input "€ EUR"
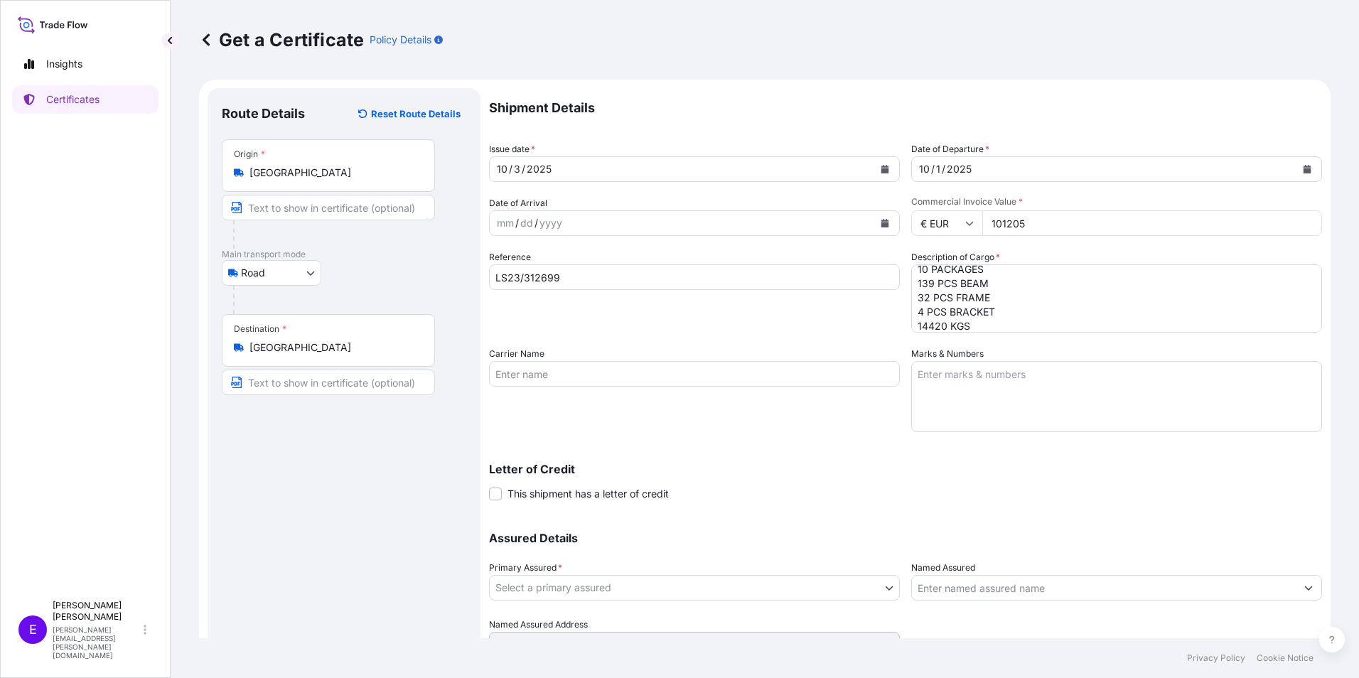
click at [620, 602] on div "Assured Details Primary Assured * Select a primary assured Novum Holdings, LLC …" at bounding box center [905, 586] width 833 height 142
click at [628, 591] on body "Insights Certificates E [PERSON_NAME] [PERSON_NAME][EMAIL_ADDRESS][PERSON_NAME]…" at bounding box center [679, 339] width 1359 height 678
click at [628, 627] on div "Novum Holdings, LLC" at bounding box center [692, 625] width 394 height 26
select select "31540"
click at [1127, 429] on textarea "Marks & Numbers" at bounding box center [1116, 396] width 411 height 71
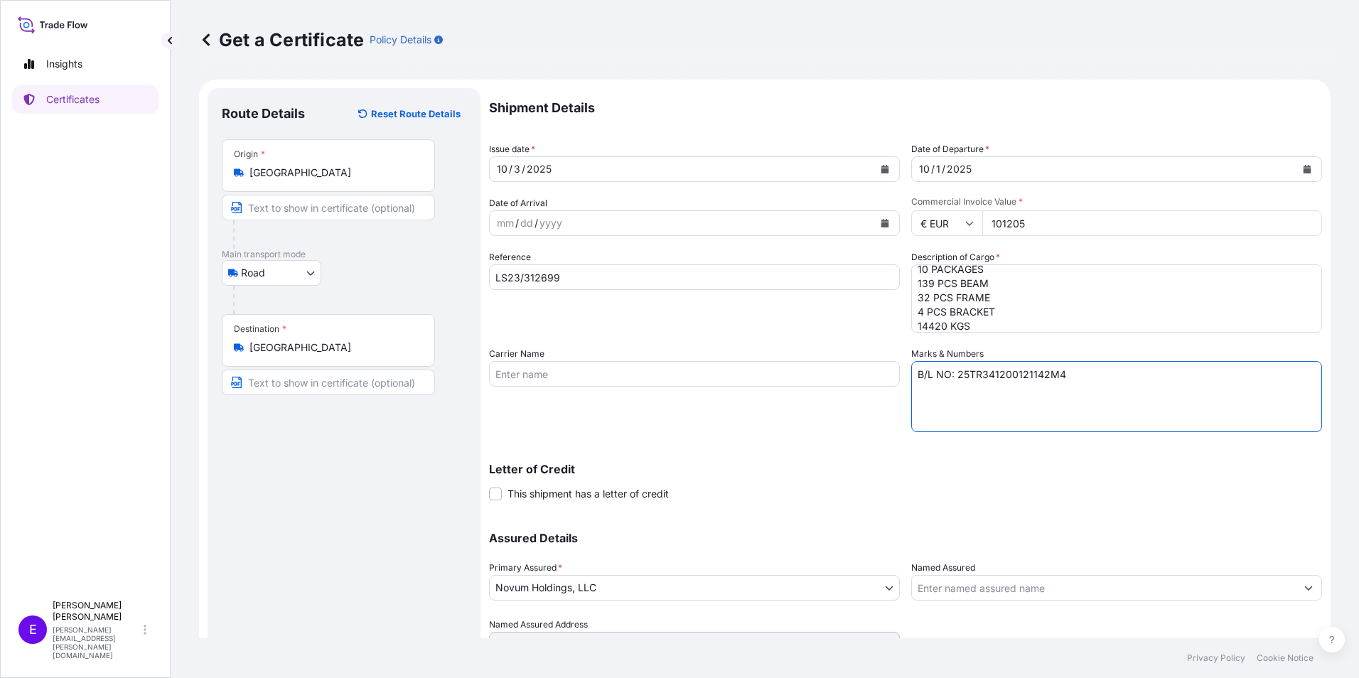
type textarea "B/L NO: 25TR341200121142M4"
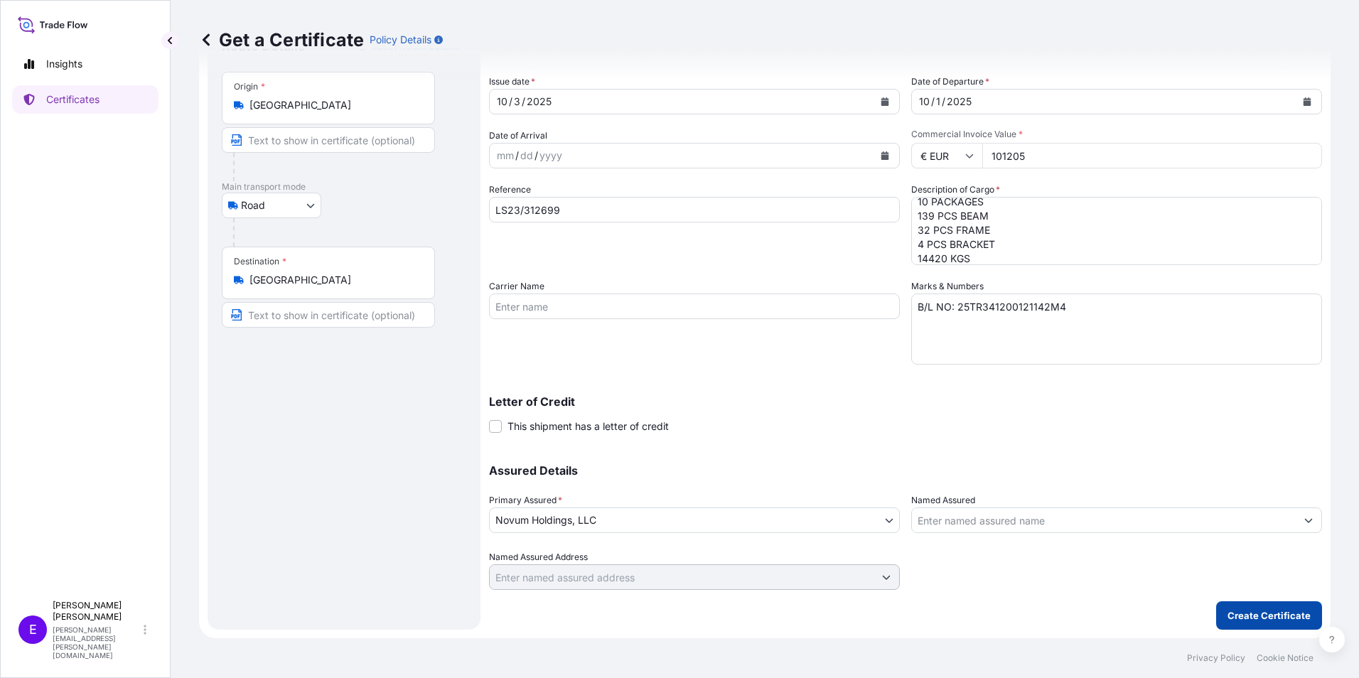
click at [1264, 626] on button "Create Certificate" at bounding box center [1269, 615] width 106 height 28
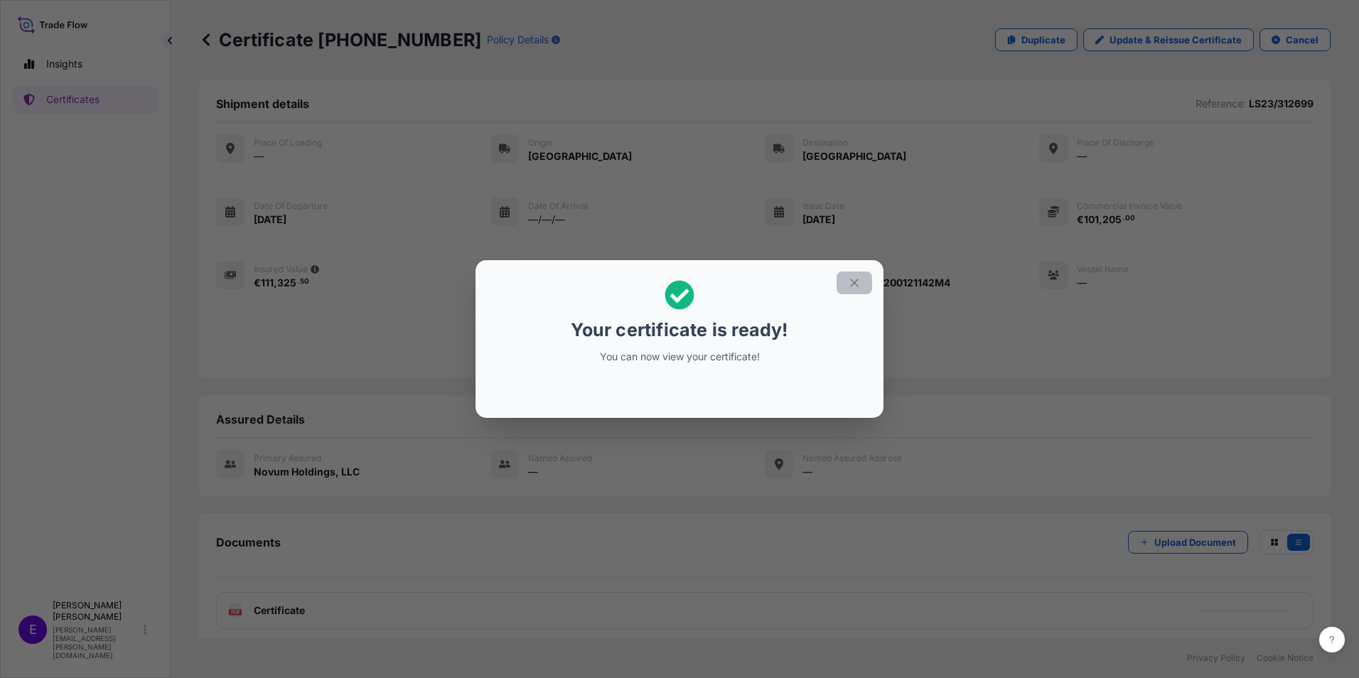
click at [849, 280] on icon "button" at bounding box center [854, 282] width 13 height 13
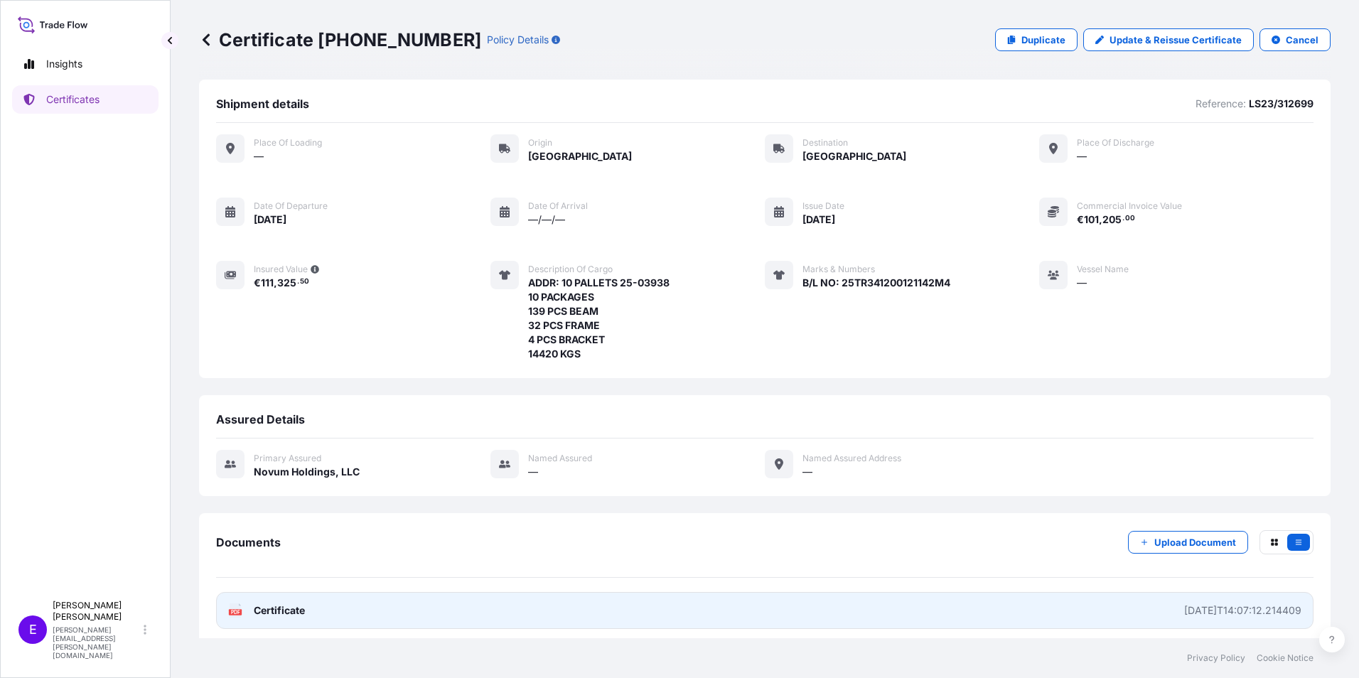
click at [235, 607] on icon at bounding box center [236, 610] width 12 height 14
